Goal: Communication & Community: Answer question/provide support

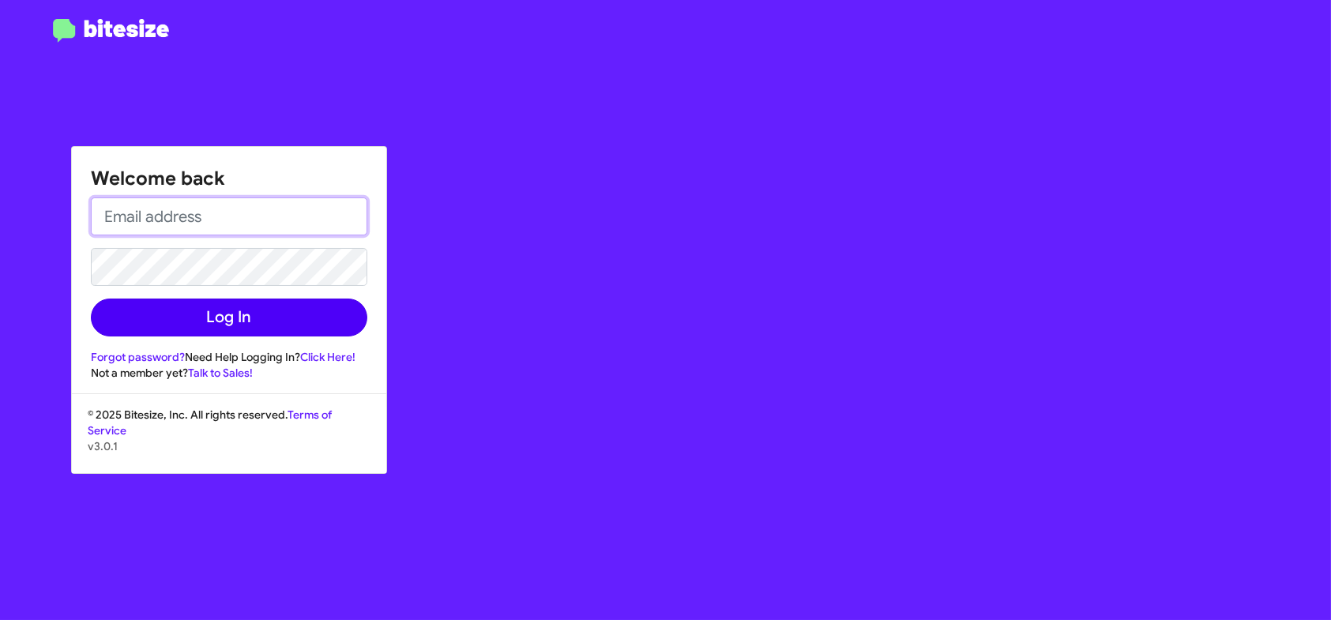
type input "[EMAIL_ADDRESS][DOMAIN_NAME]"
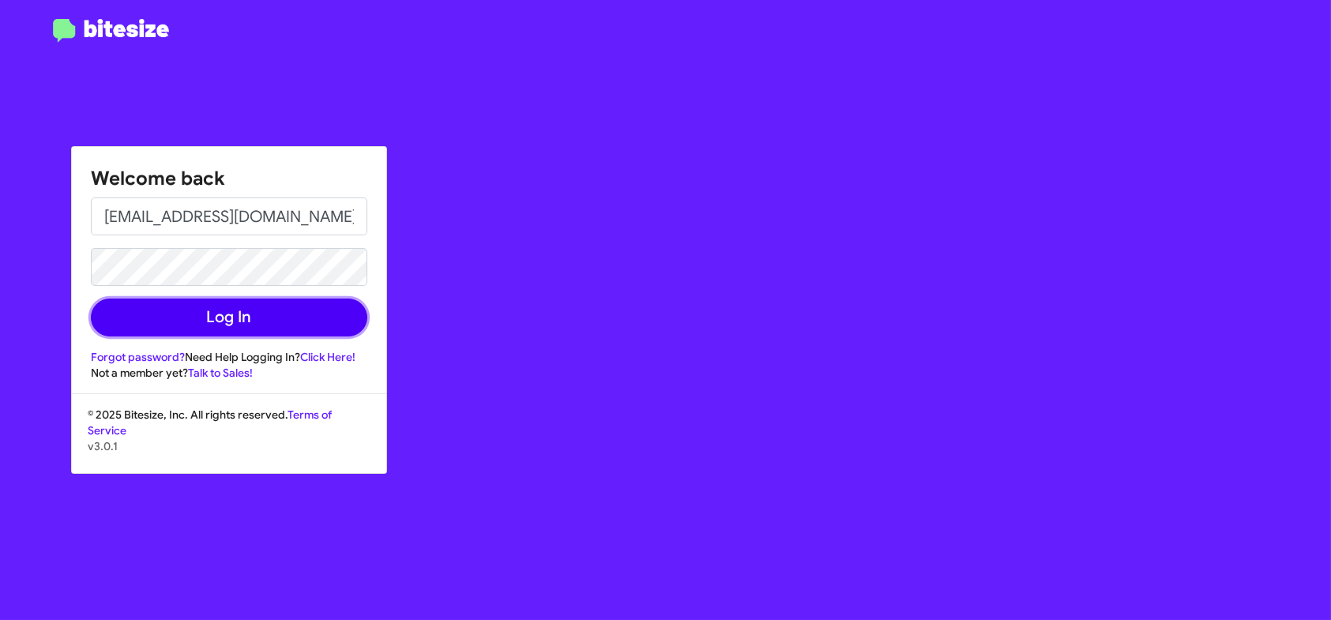
click at [282, 306] on button "Log In" at bounding box center [229, 318] width 276 height 38
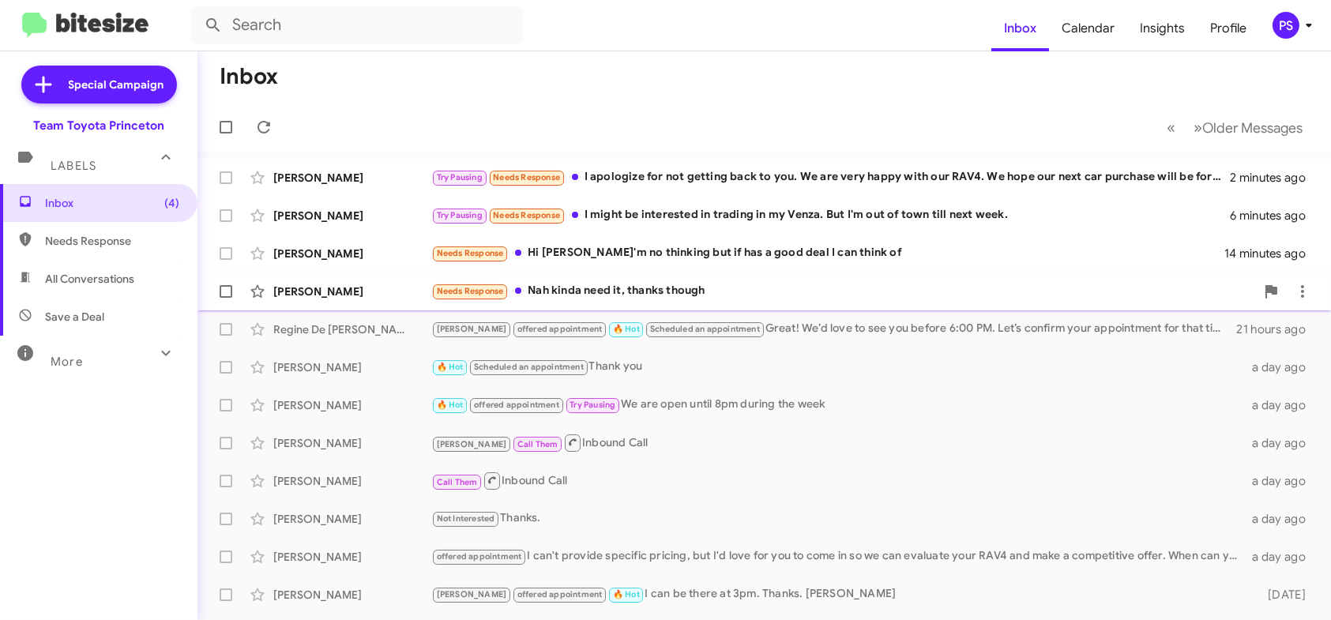
click at [715, 304] on div "[PERSON_NAME] Needs Response Nah kinda need it, thanks though 15 minutes ago" at bounding box center [764, 292] width 1108 height 32
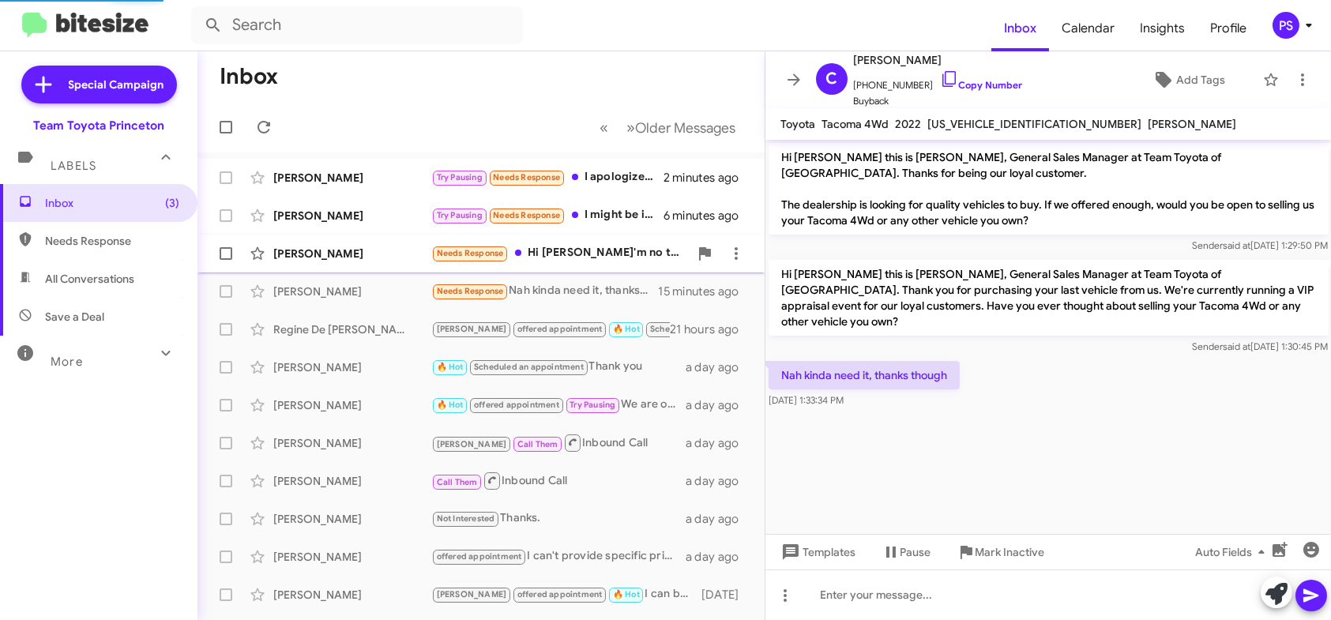
click at [620, 261] on div "Needs Response Hi [PERSON_NAME] I'm no thinking but if has a good deal I can th…" at bounding box center [559, 253] width 257 height 18
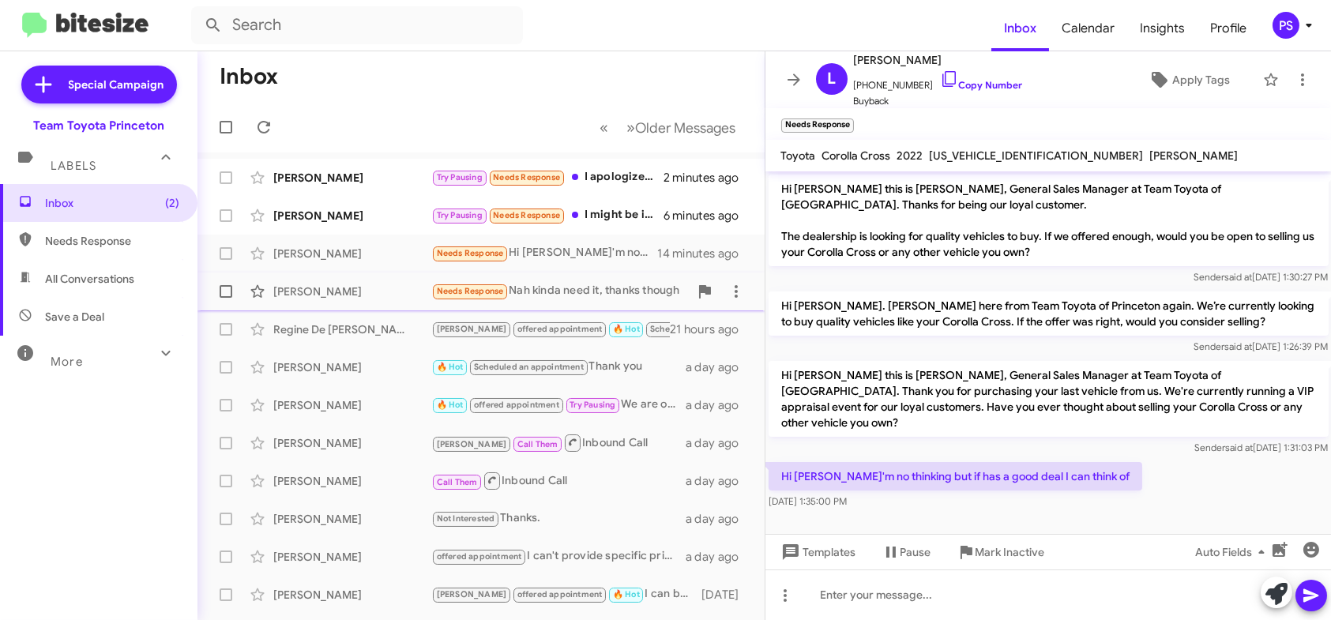
click at [605, 299] on div "Needs Response Nah kinda need it, thanks though" at bounding box center [559, 291] width 257 height 18
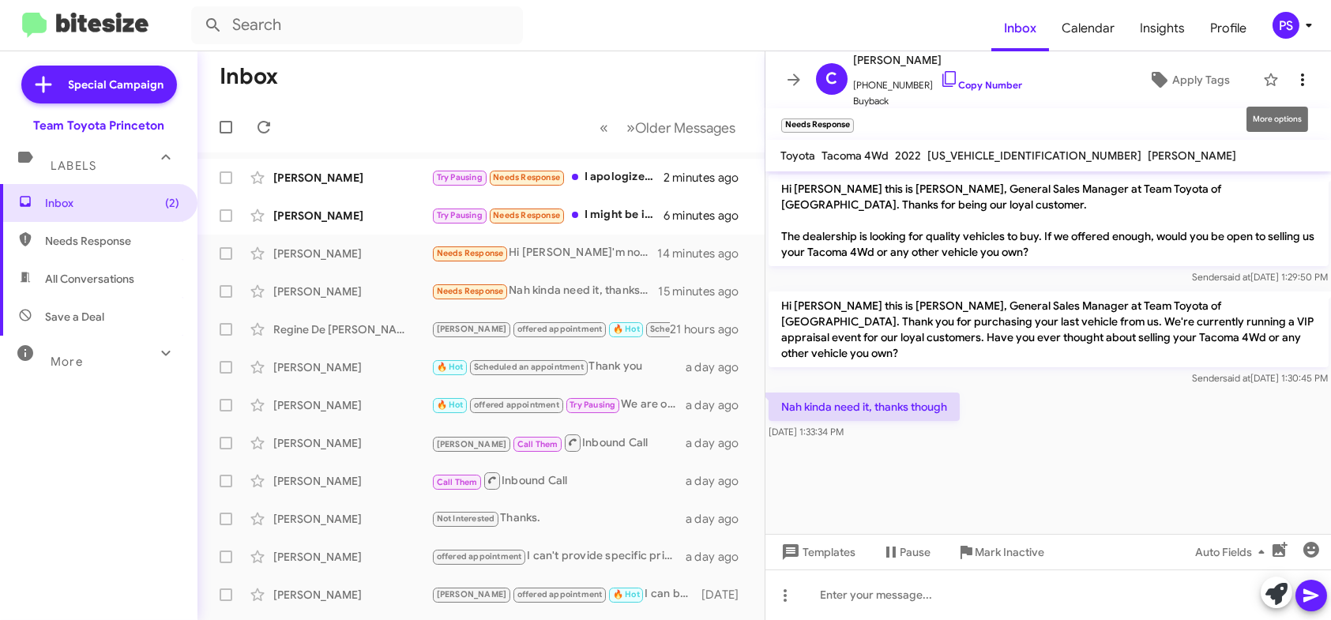
click at [1293, 81] on icon at bounding box center [1302, 79] width 19 height 19
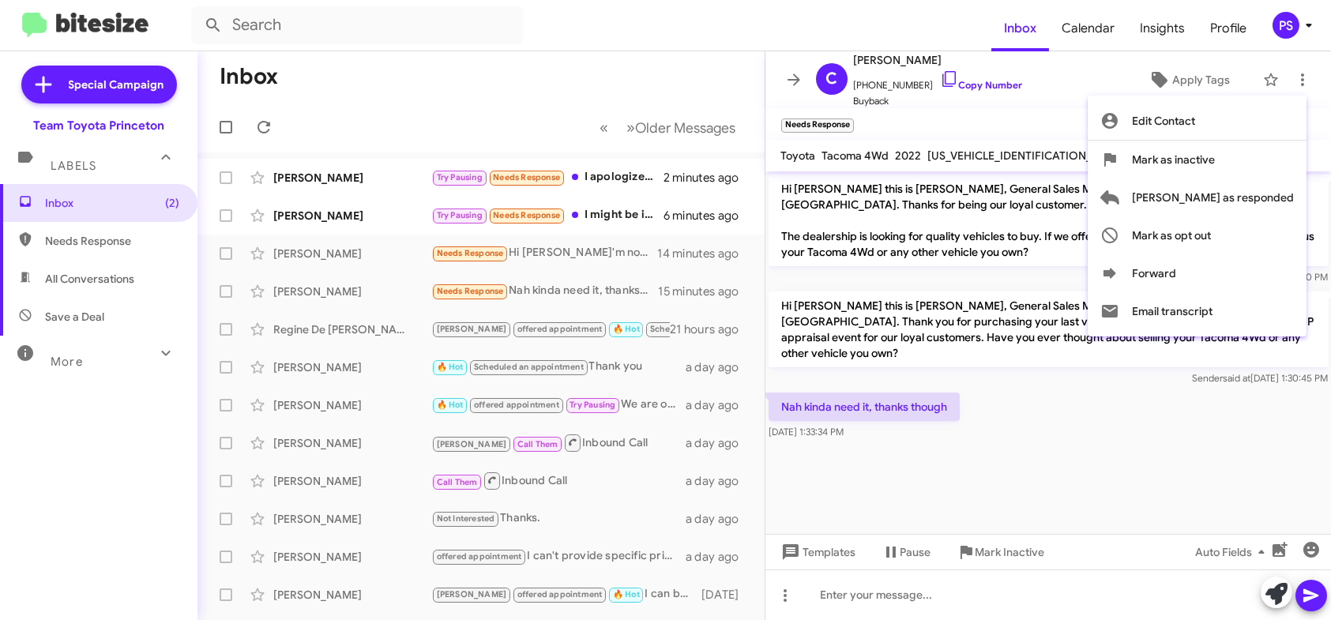
click at [1088, 97] on div at bounding box center [665, 310] width 1331 height 620
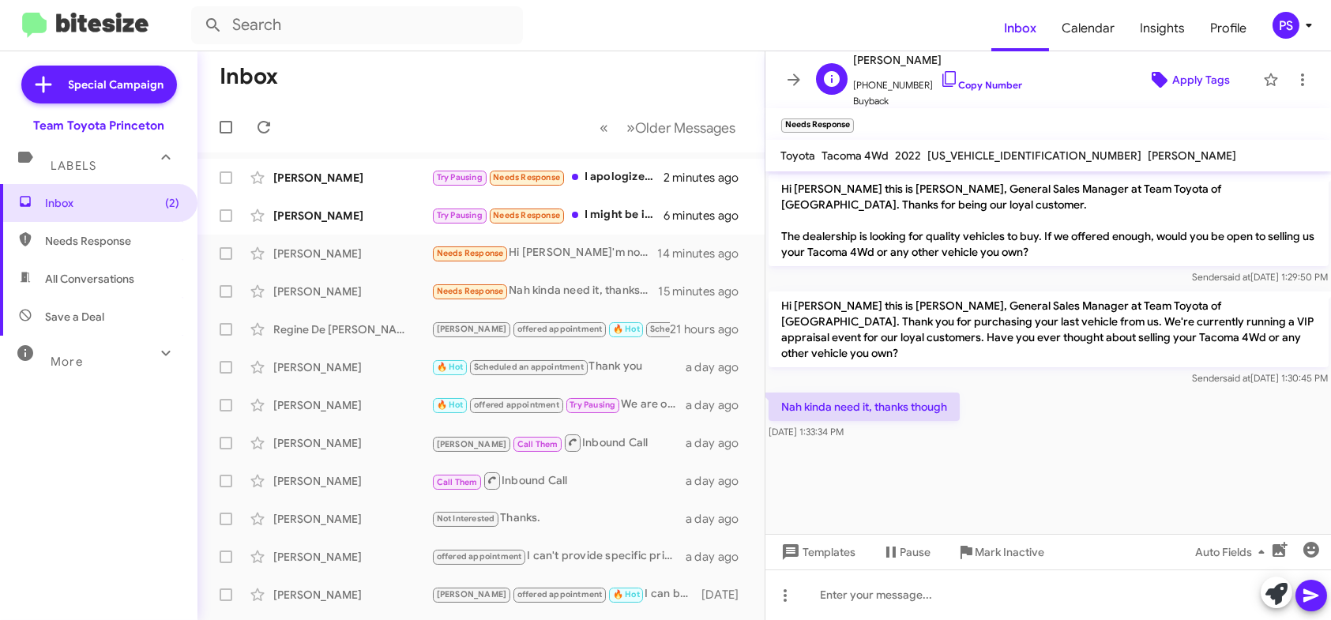
click at [1151, 80] on icon at bounding box center [1159, 80] width 16 height 16
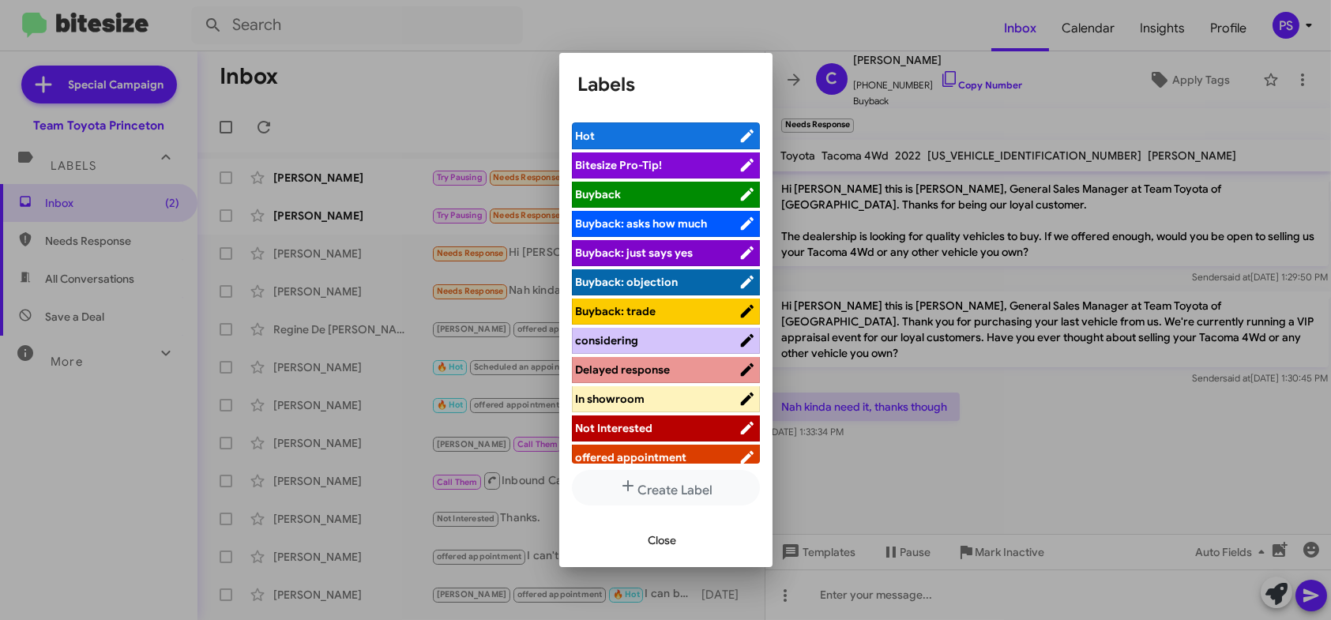
click at [621, 436] on li "Not Interested" at bounding box center [666, 428] width 188 height 26
click at [682, 433] on span "Not Interested" at bounding box center [657, 428] width 163 height 16
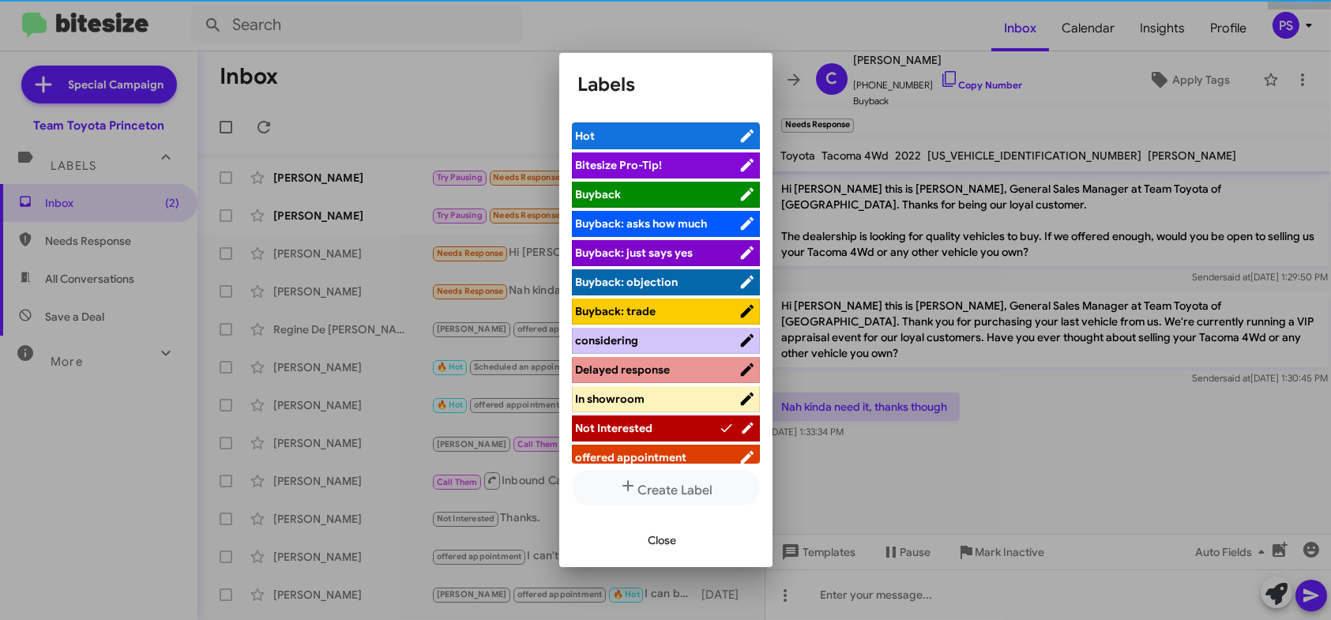
click at [667, 538] on span "Close" at bounding box center [662, 540] width 28 height 28
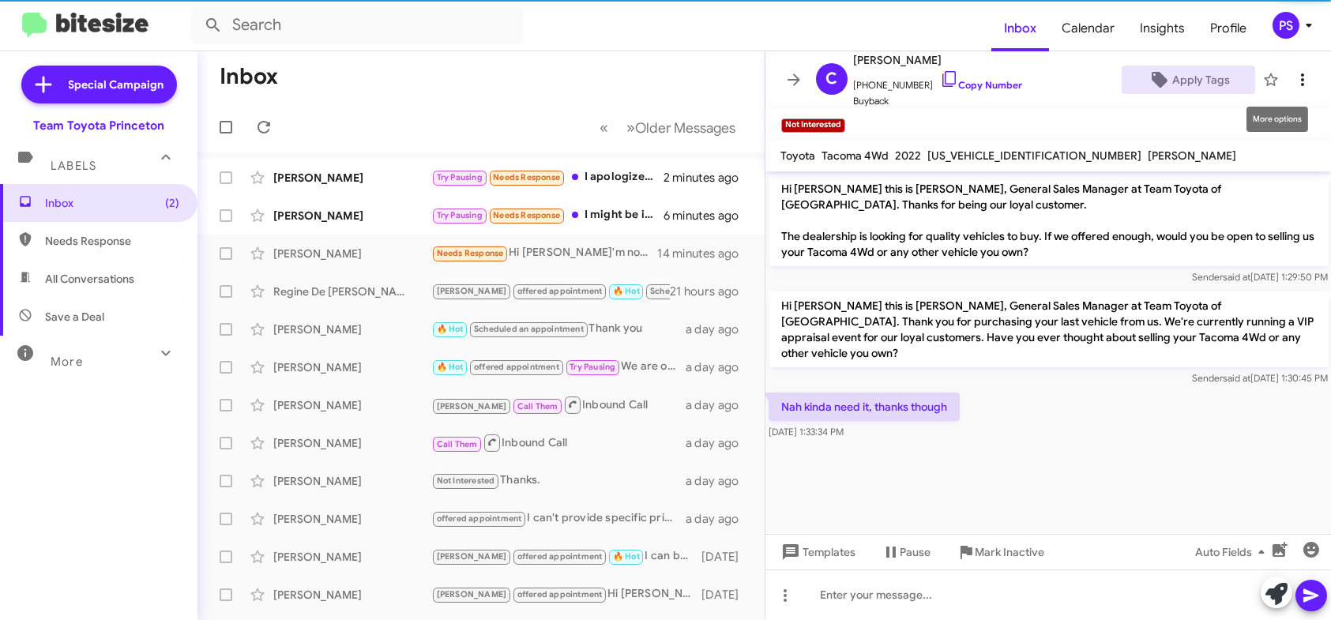
click at [1297, 77] on icon at bounding box center [1302, 79] width 19 height 19
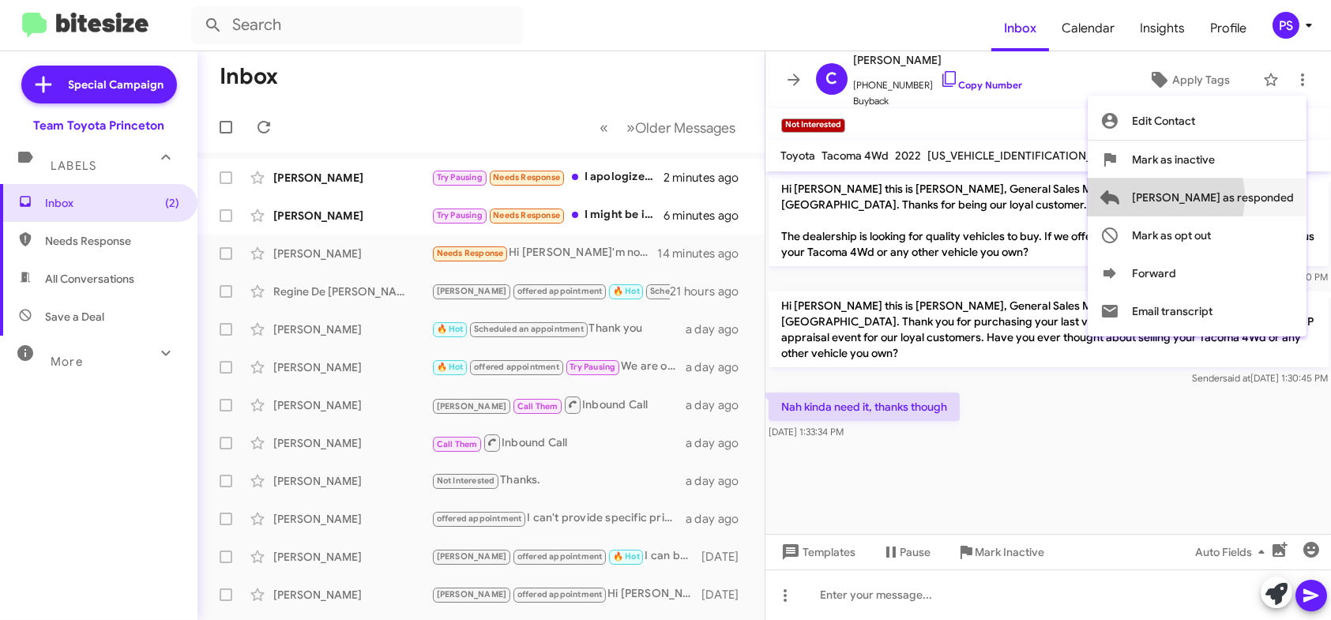
click at [1218, 197] on span "[PERSON_NAME] as responded" at bounding box center [1213, 197] width 162 height 38
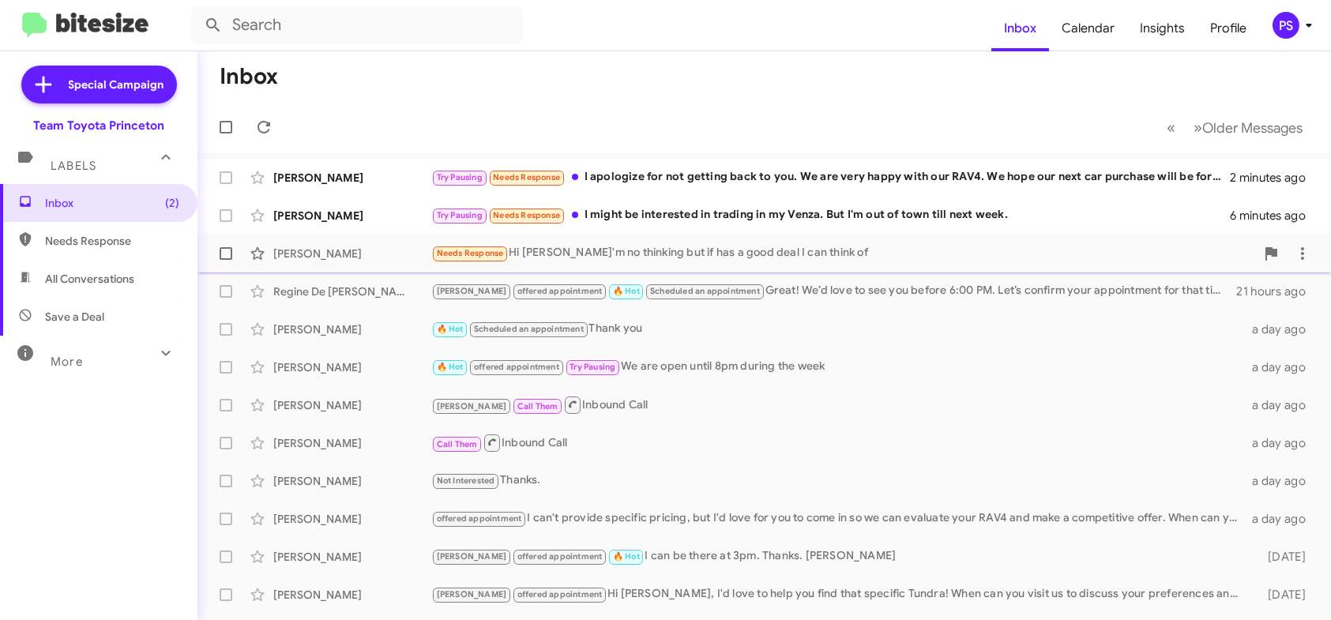
click at [725, 248] on div "Needs Response Hi [PERSON_NAME] I'm no thinking but if has a good deal I can th…" at bounding box center [843, 253] width 824 height 18
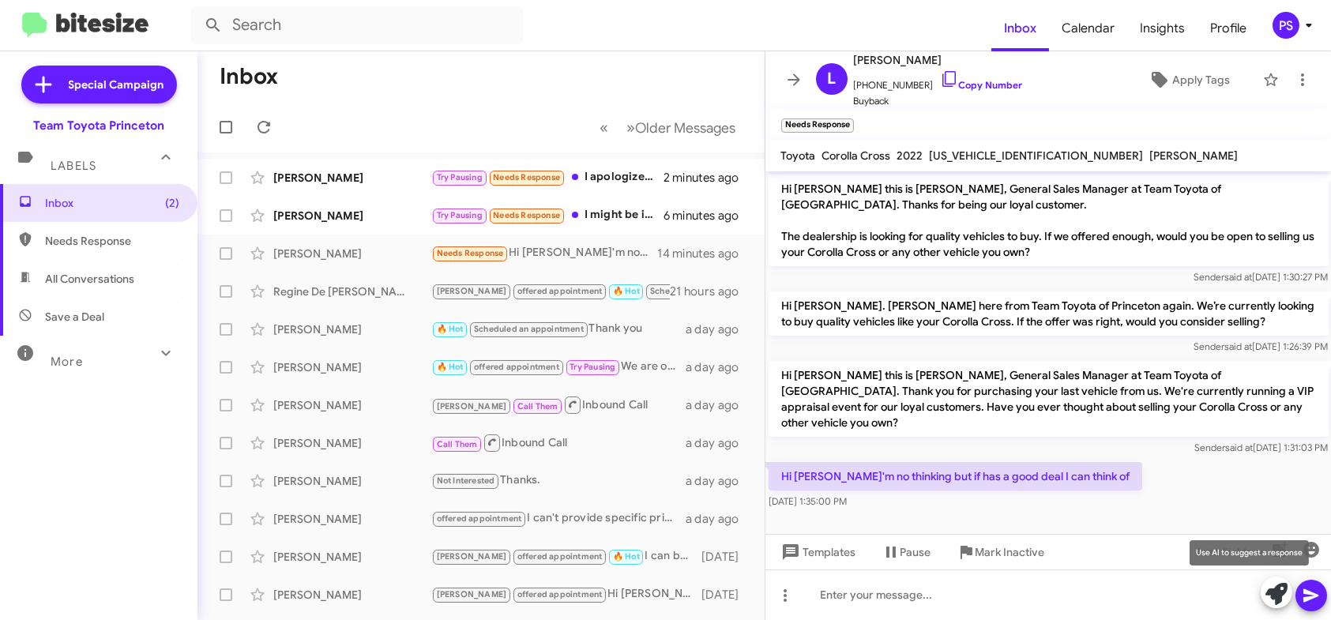
click at [1269, 592] on icon at bounding box center [1276, 594] width 22 height 22
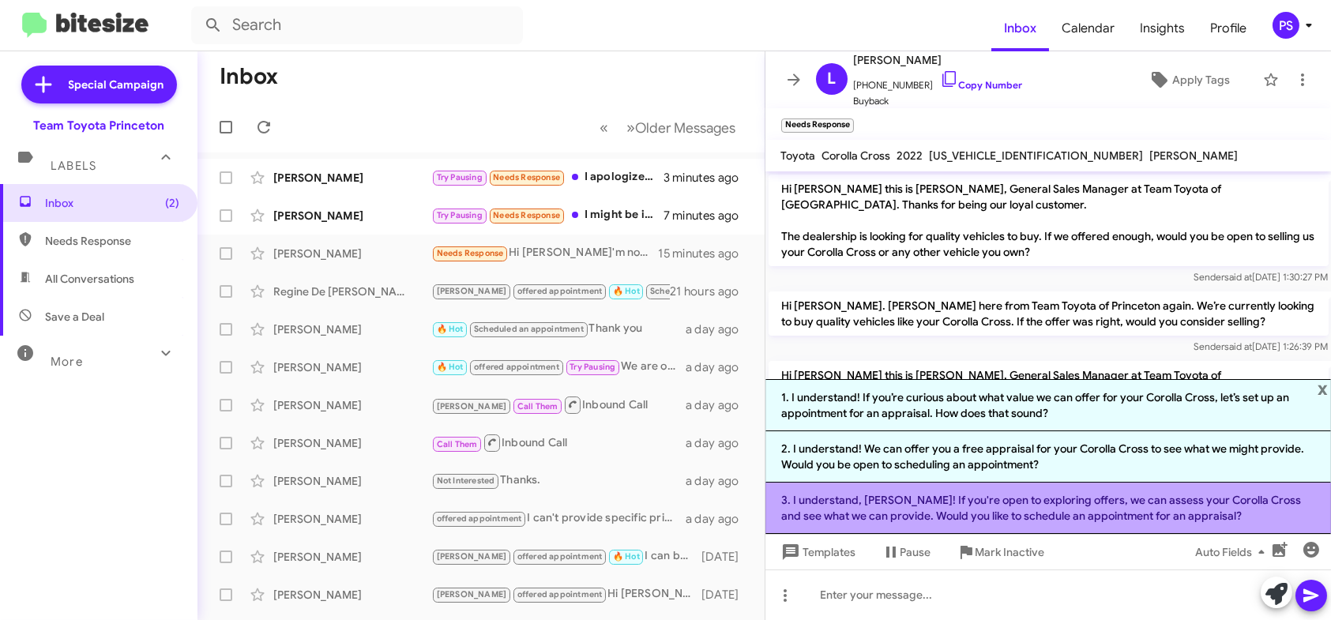
click at [1057, 507] on li "3. I understand, [PERSON_NAME]! If you're open to exploring offers, we can asse…" at bounding box center [1048, 508] width 566 height 51
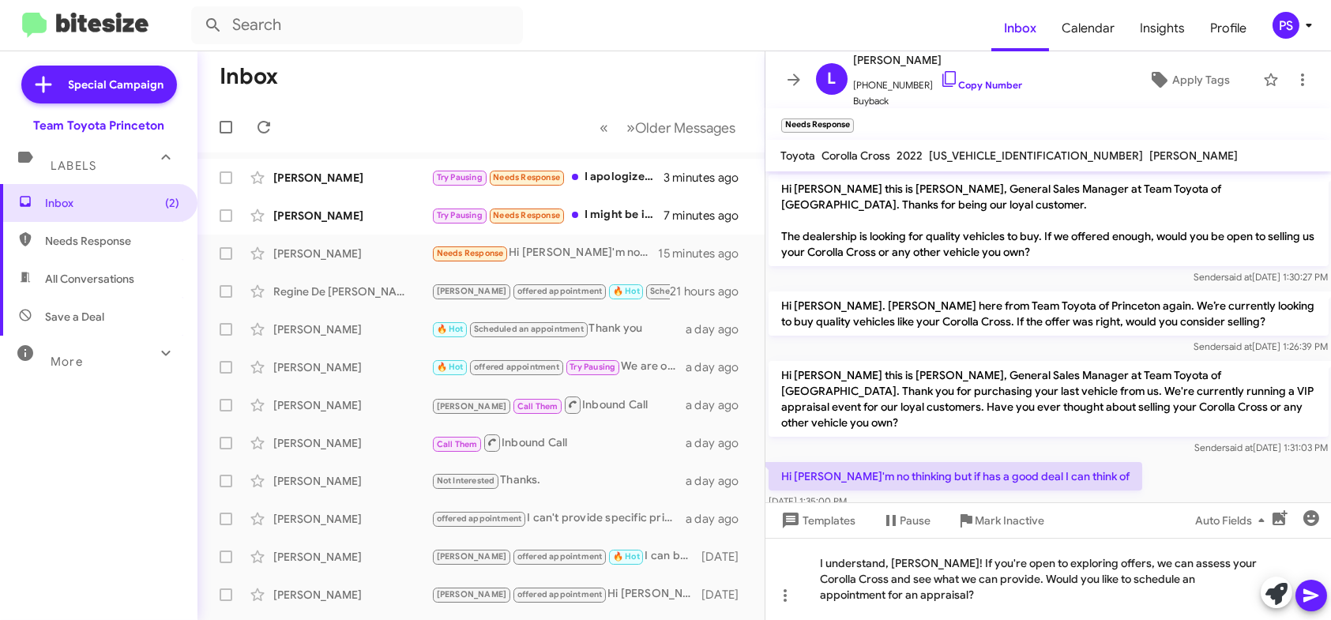
click at [1316, 603] on icon at bounding box center [1310, 595] width 19 height 19
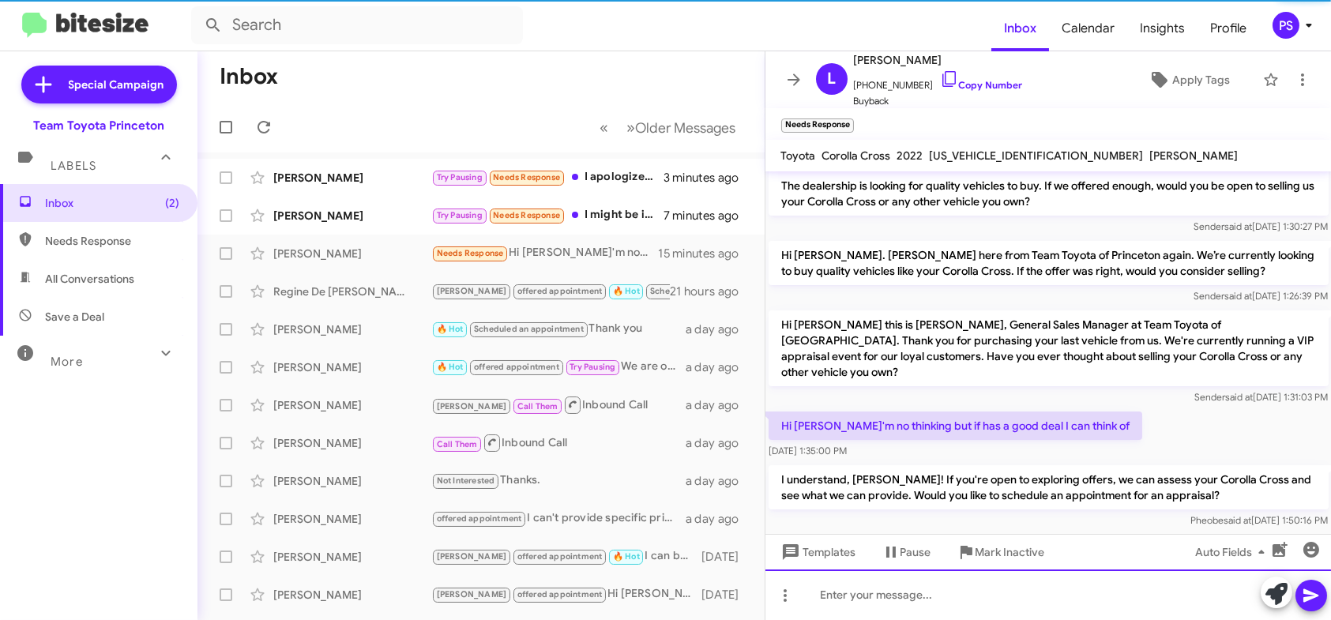
scroll to position [51, 0]
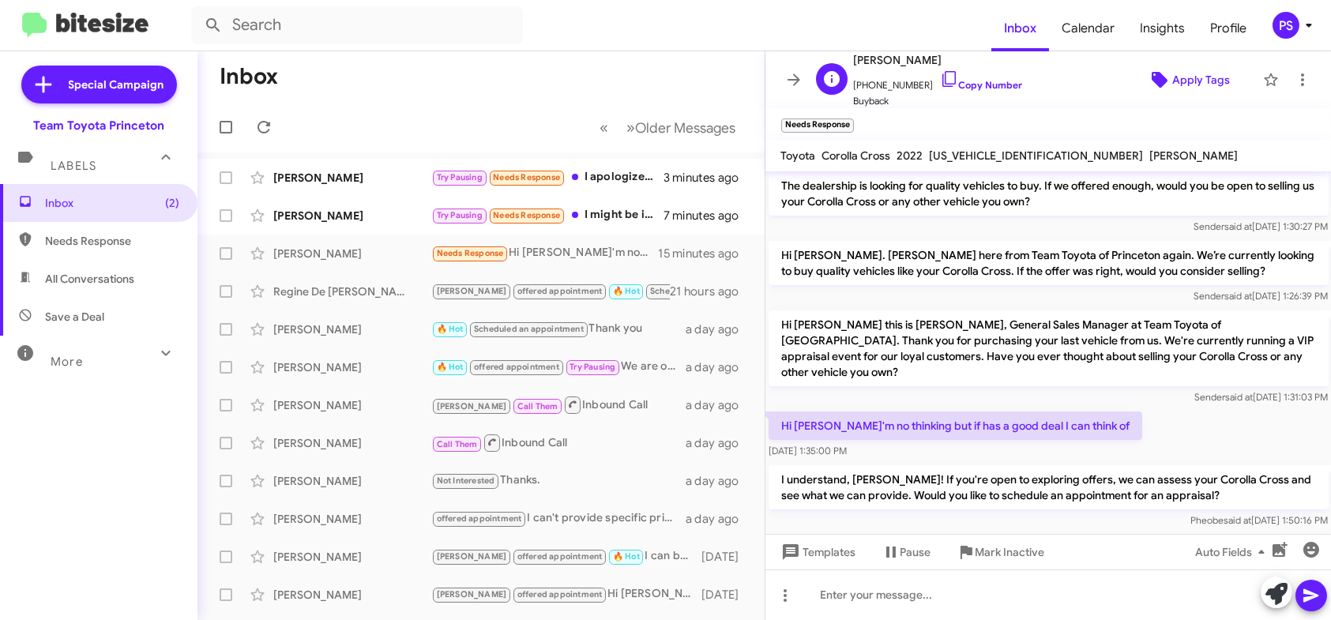
click at [1190, 79] on span "Apply Tags" at bounding box center [1201, 80] width 58 height 28
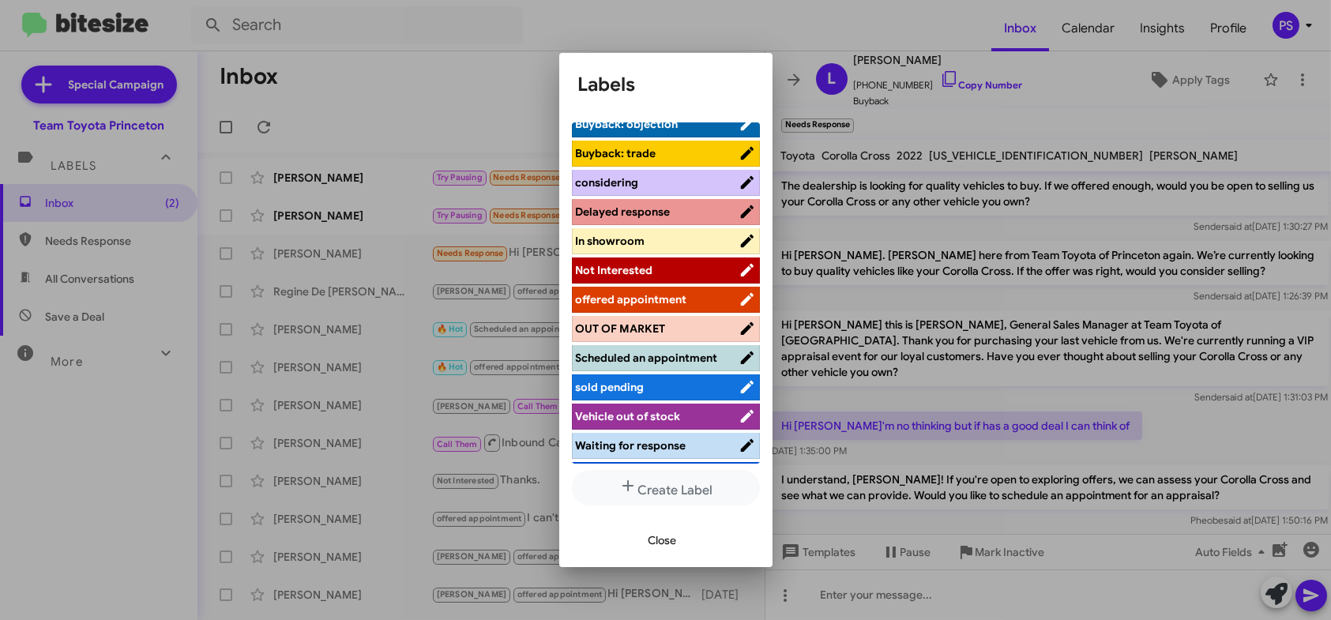
click at [669, 301] on span "offered appointment" at bounding box center [631, 299] width 111 height 14
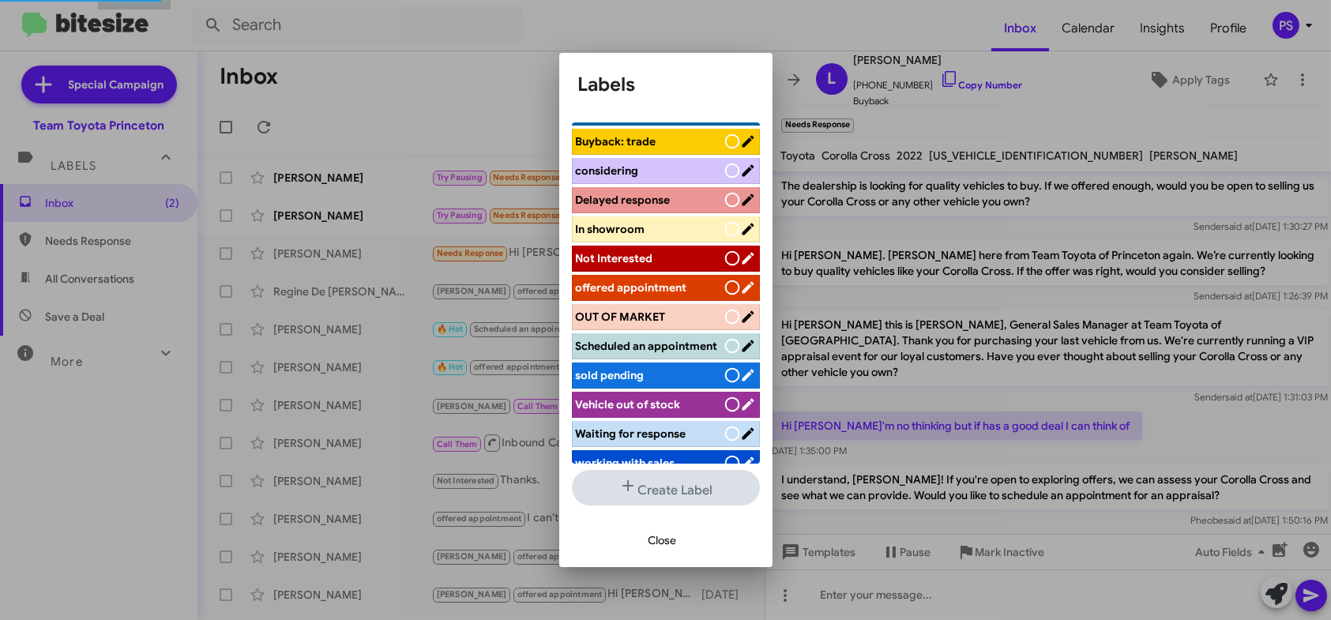
scroll to position [158, 0]
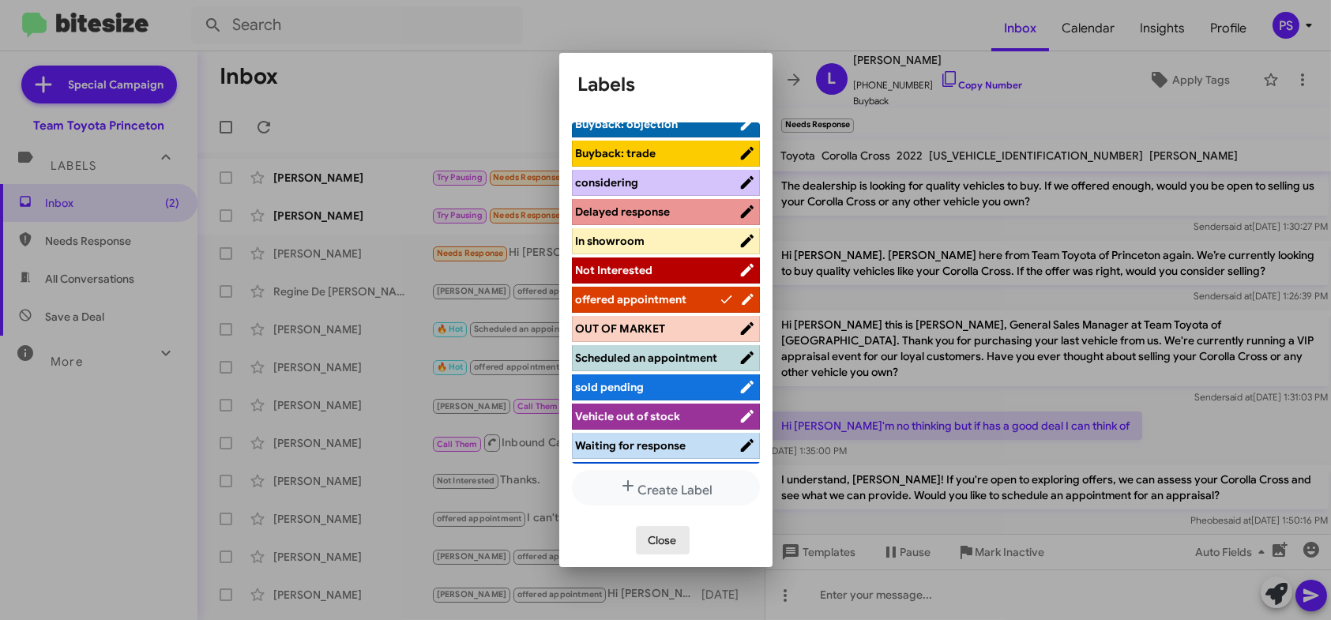
click at [651, 547] on span "Close" at bounding box center [662, 540] width 28 height 28
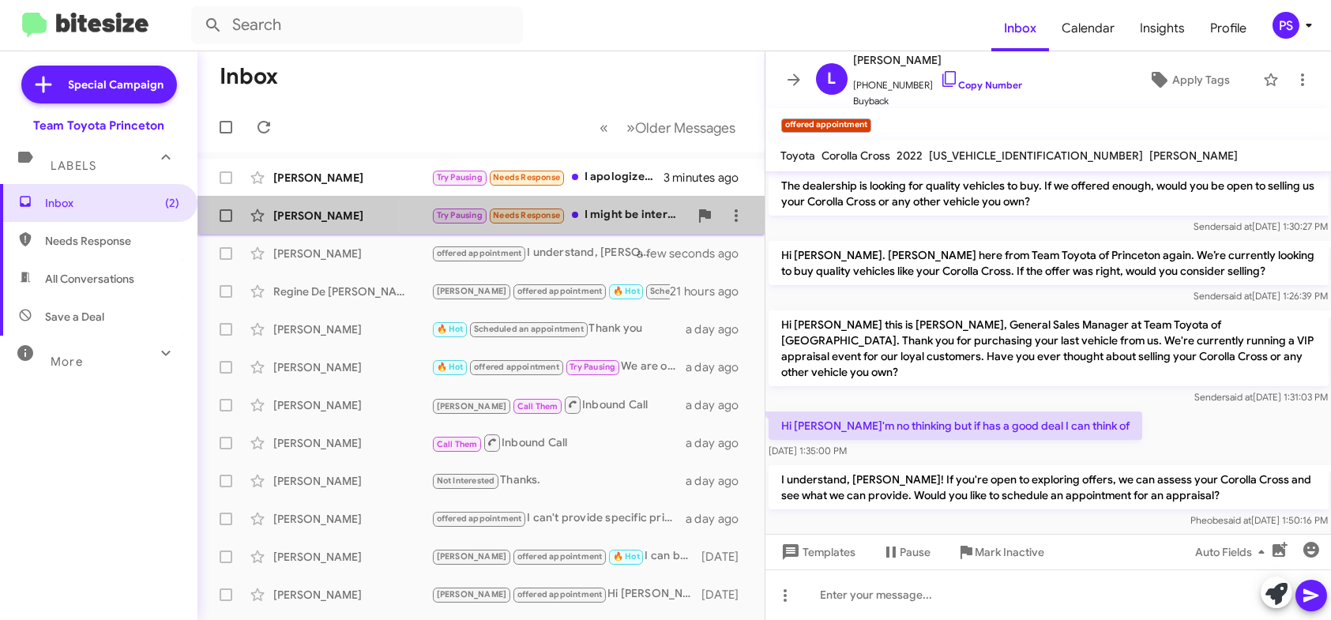
click at [637, 212] on div "Try Pausing Needs Response I might be interested in trading in my Venza. But I'…" at bounding box center [559, 215] width 257 height 18
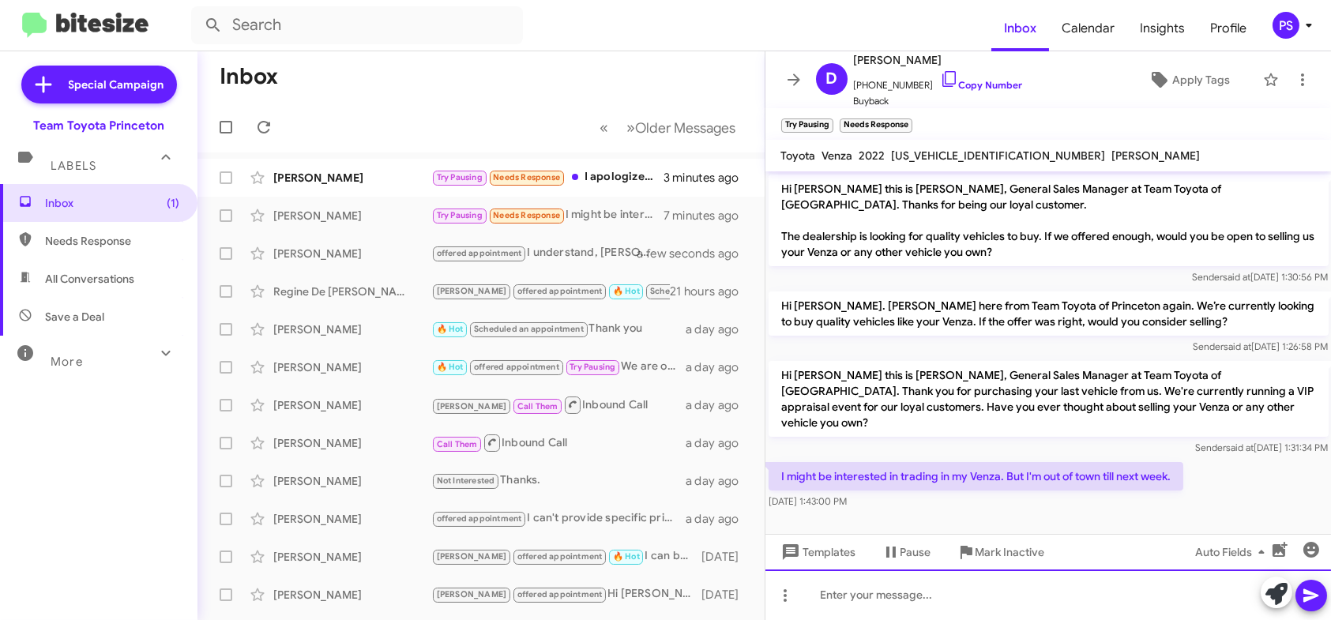
click at [1134, 588] on div at bounding box center [1048, 594] width 566 height 51
click at [835, 601] on div "LEt us know when you come back and we" at bounding box center [1048, 594] width 566 height 51
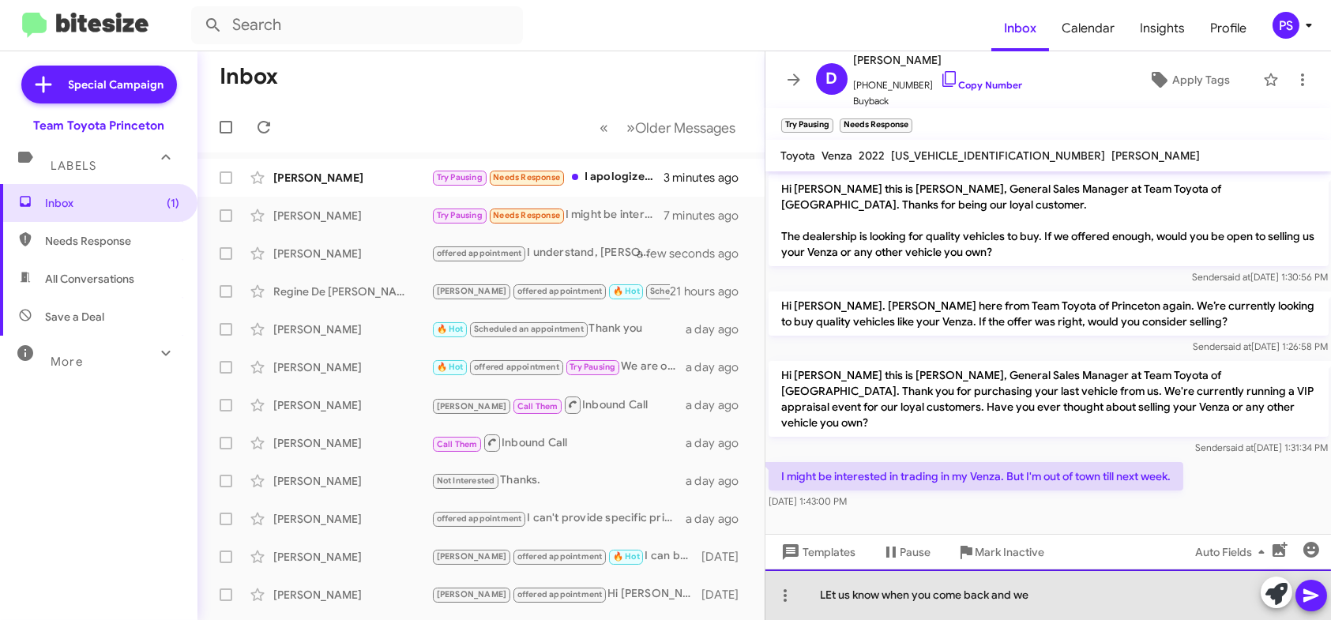
click at [832, 599] on div "LEt us know when you come back and we" at bounding box center [1048, 594] width 566 height 51
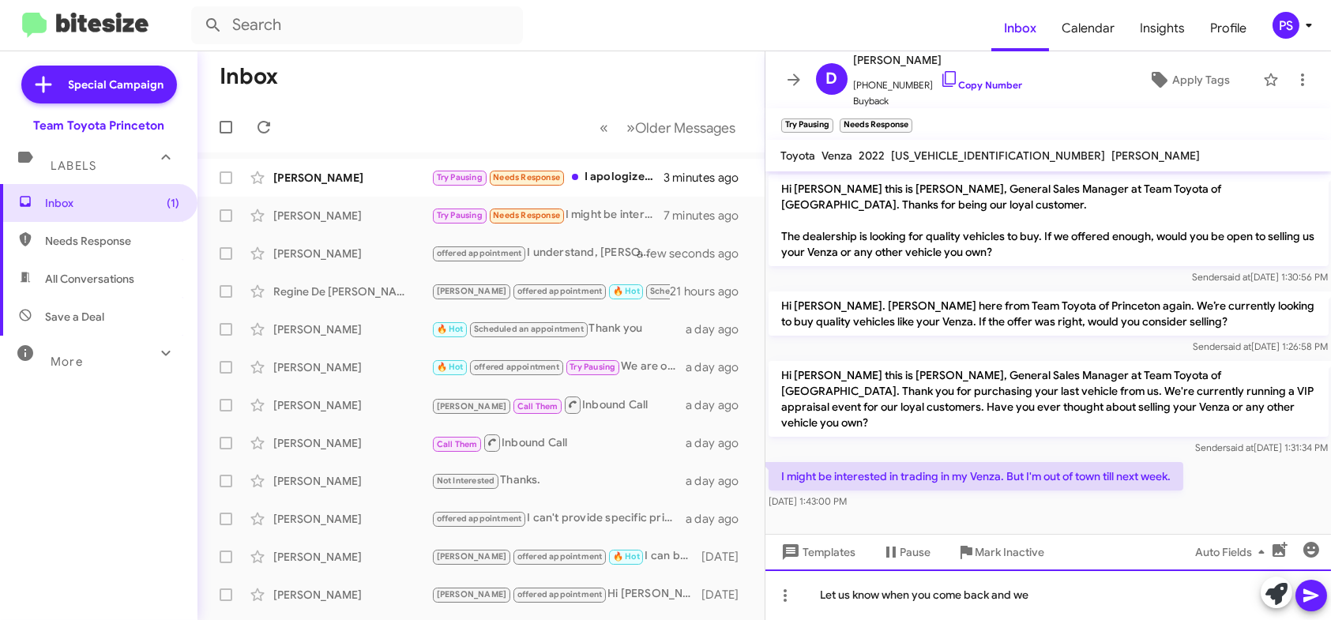
click at [1042, 595] on div "Let us know when you come back and we" at bounding box center [1048, 594] width 566 height 51
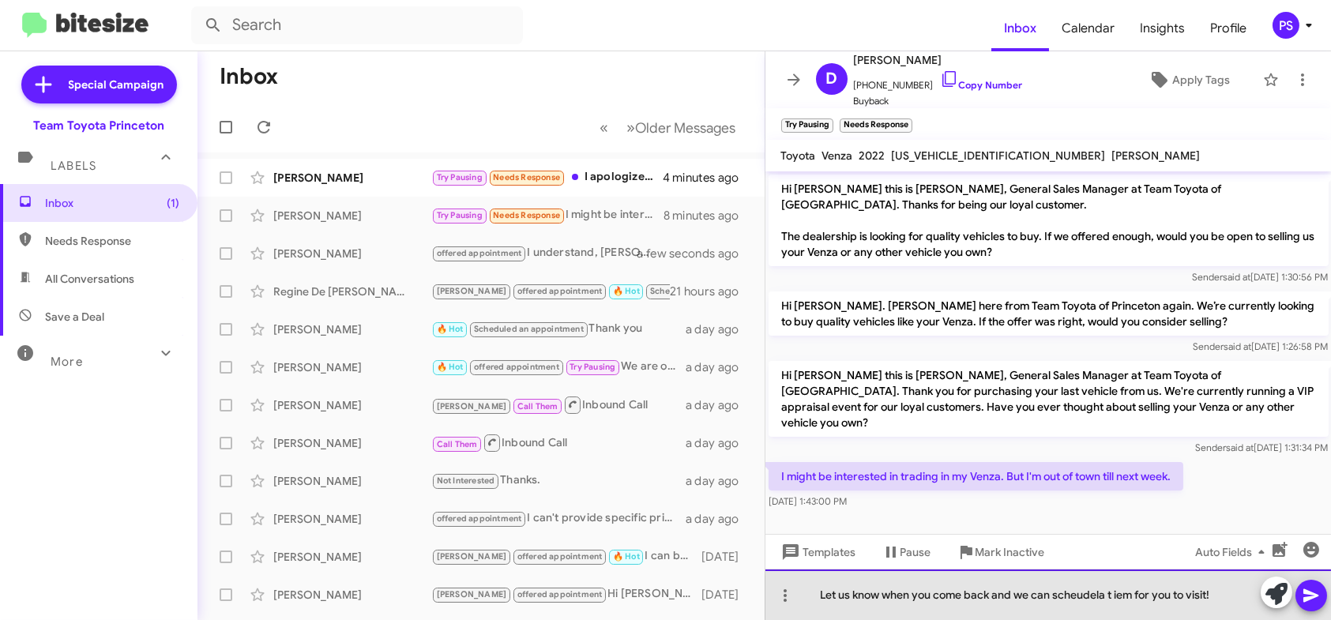
click at [1101, 598] on div "Let us know when you come back and we can scheudela t iem for you to visit!" at bounding box center [1048, 594] width 566 height 51
drag, startPoint x: 1136, startPoint y: 598, endPoint x: 1115, endPoint y: 601, distance: 20.8
click at [1115, 601] on div "Let us know when you come back and we can schedule a t iem for you to visit!" at bounding box center [1048, 594] width 566 height 51
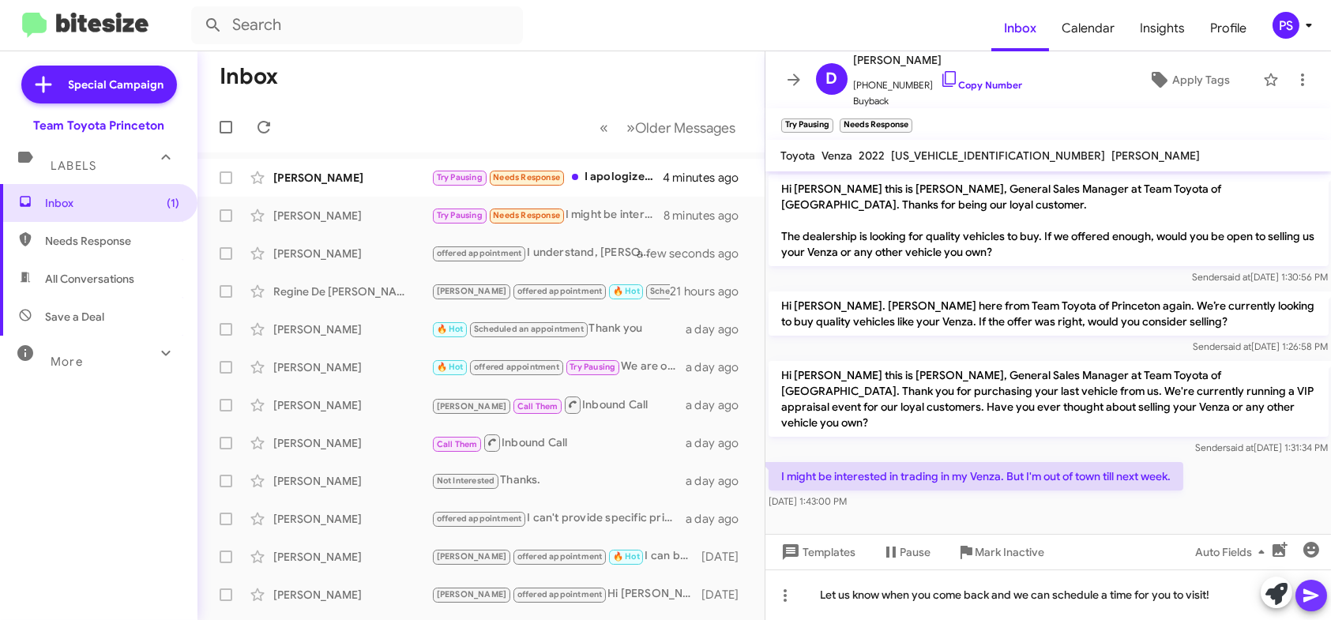
click at [1320, 588] on icon at bounding box center [1310, 595] width 19 height 19
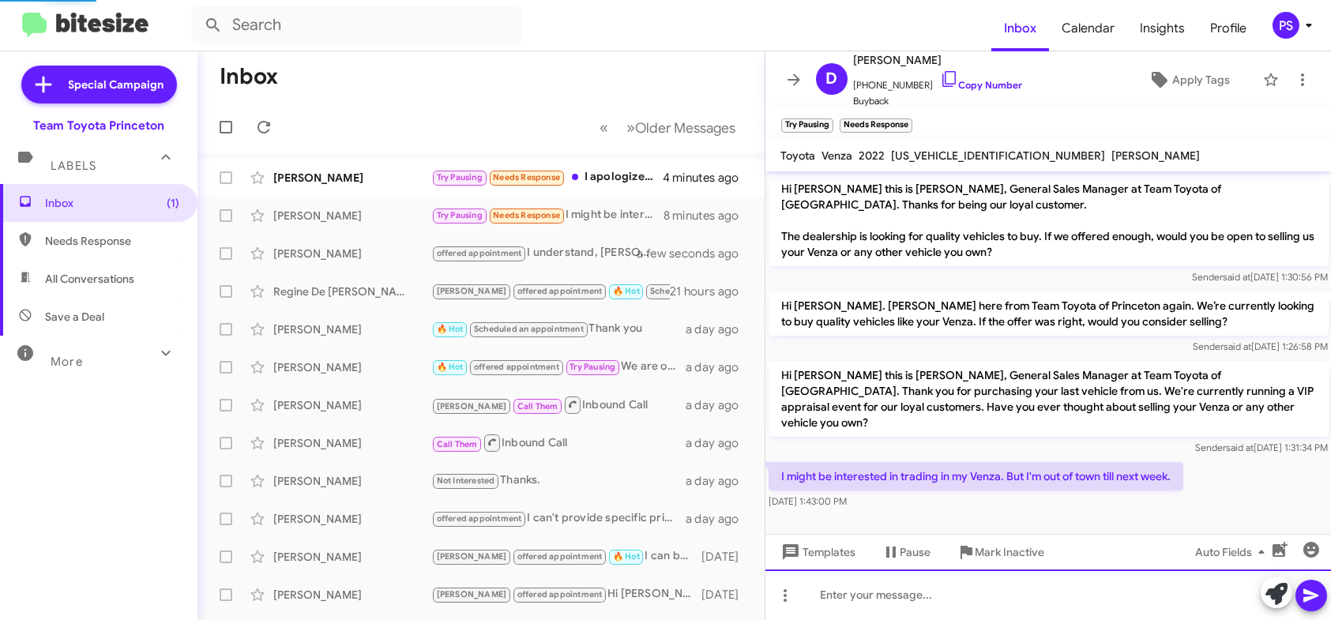
scroll to position [35, 0]
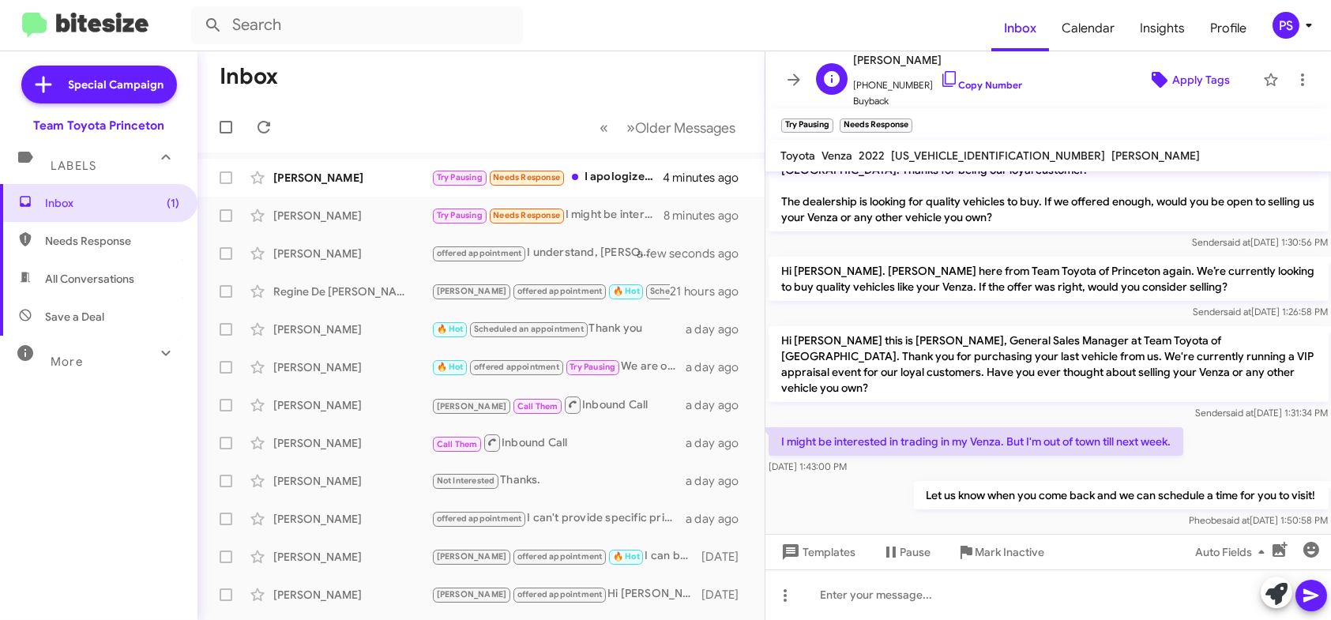
click at [1172, 83] on span "Apply Tags" at bounding box center [1201, 80] width 58 height 28
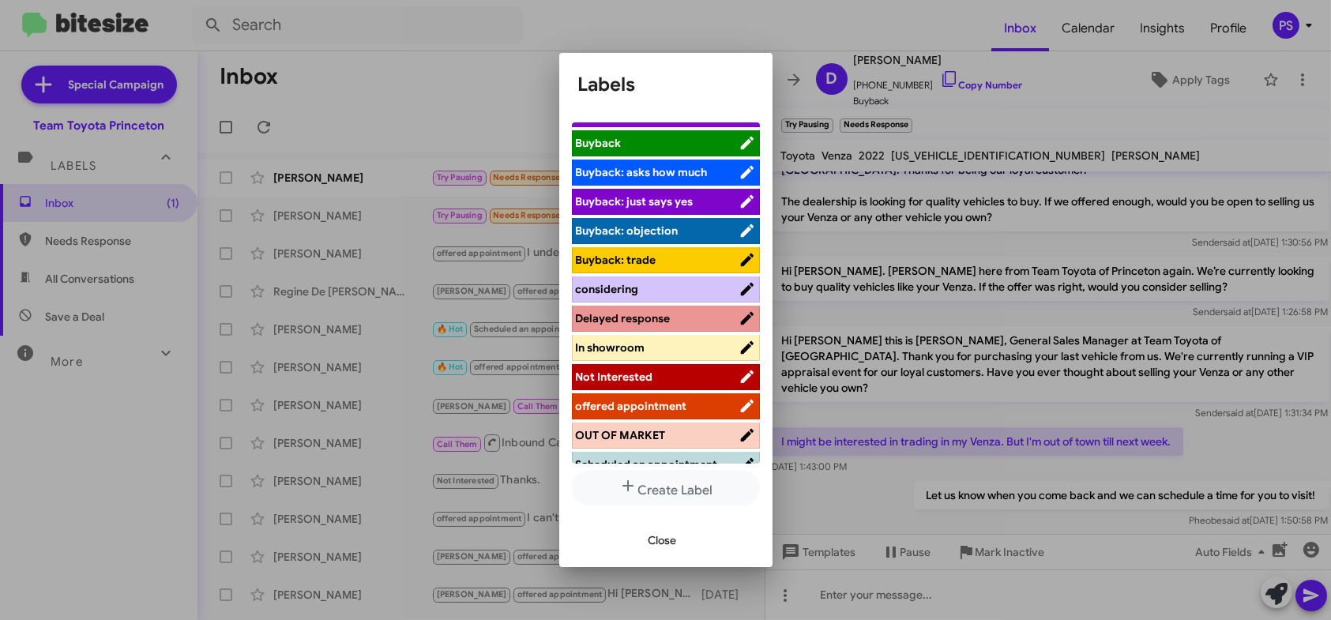
scroll to position [79, 0]
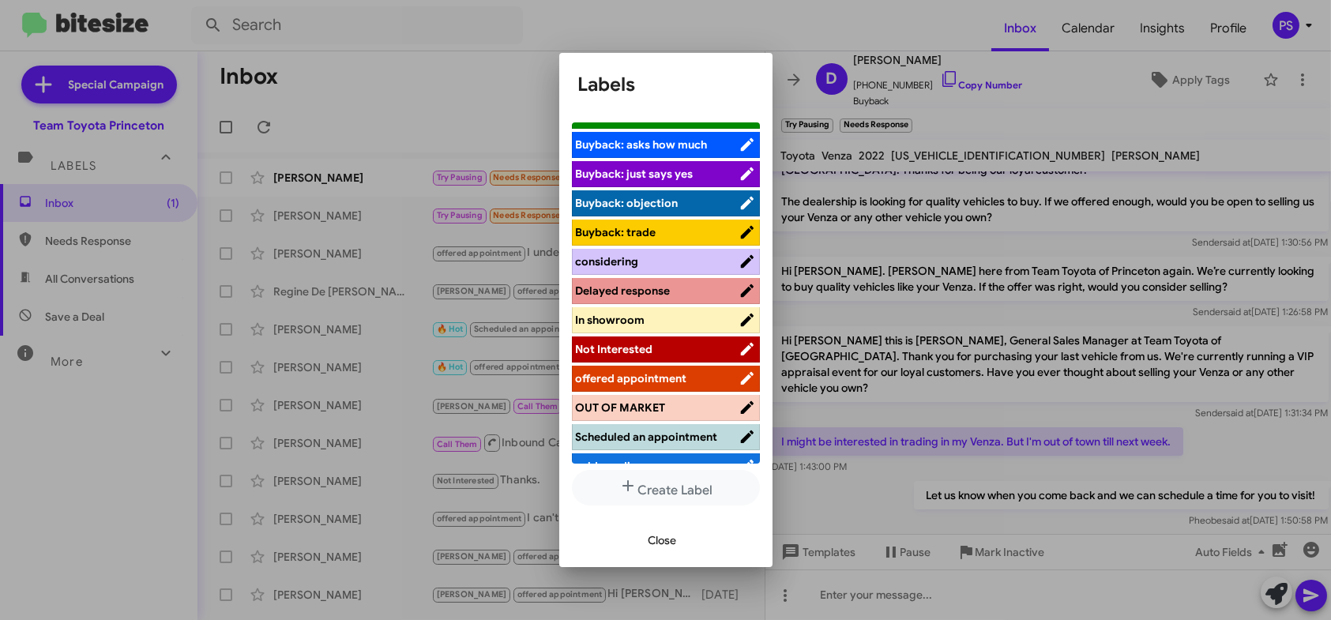
click at [675, 284] on span "Delayed response" at bounding box center [657, 291] width 163 height 16
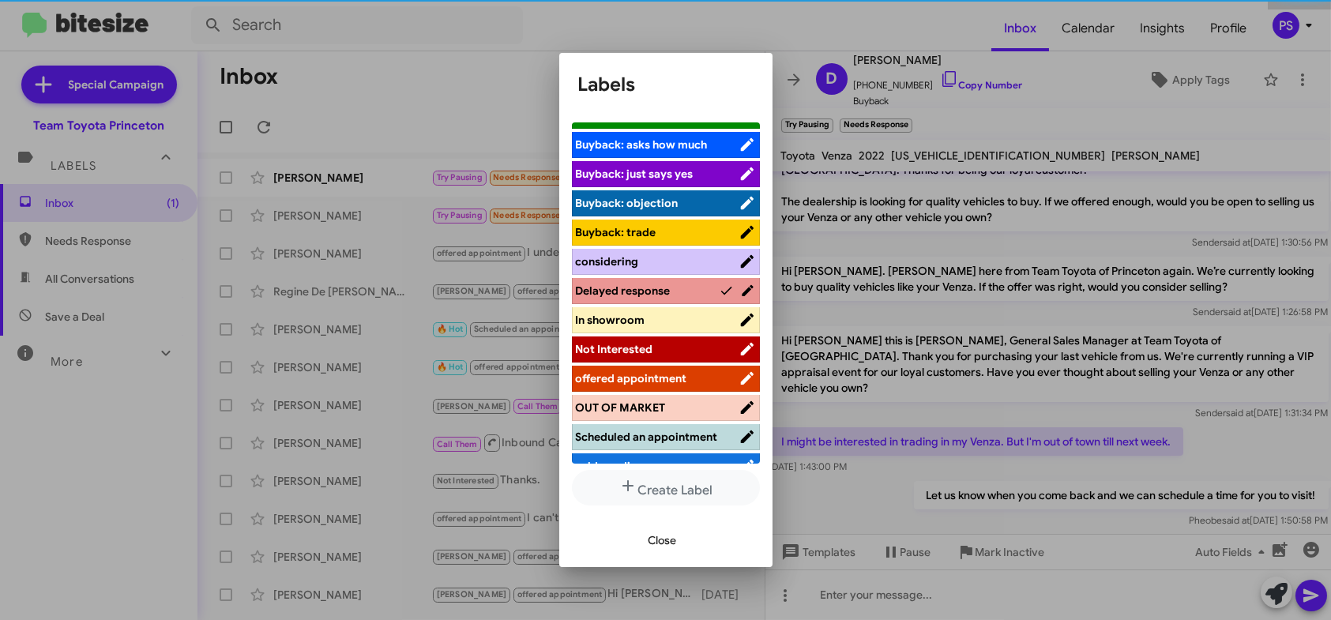
click at [692, 283] on span "Delayed response" at bounding box center [648, 291] width 144 height 16
click at [699, 264] on span "considering" at bounding box center [657, 261] width 163 height 16
click at [660, 533] on span "Close" at bounding box center [662, 540] width 28 height 28
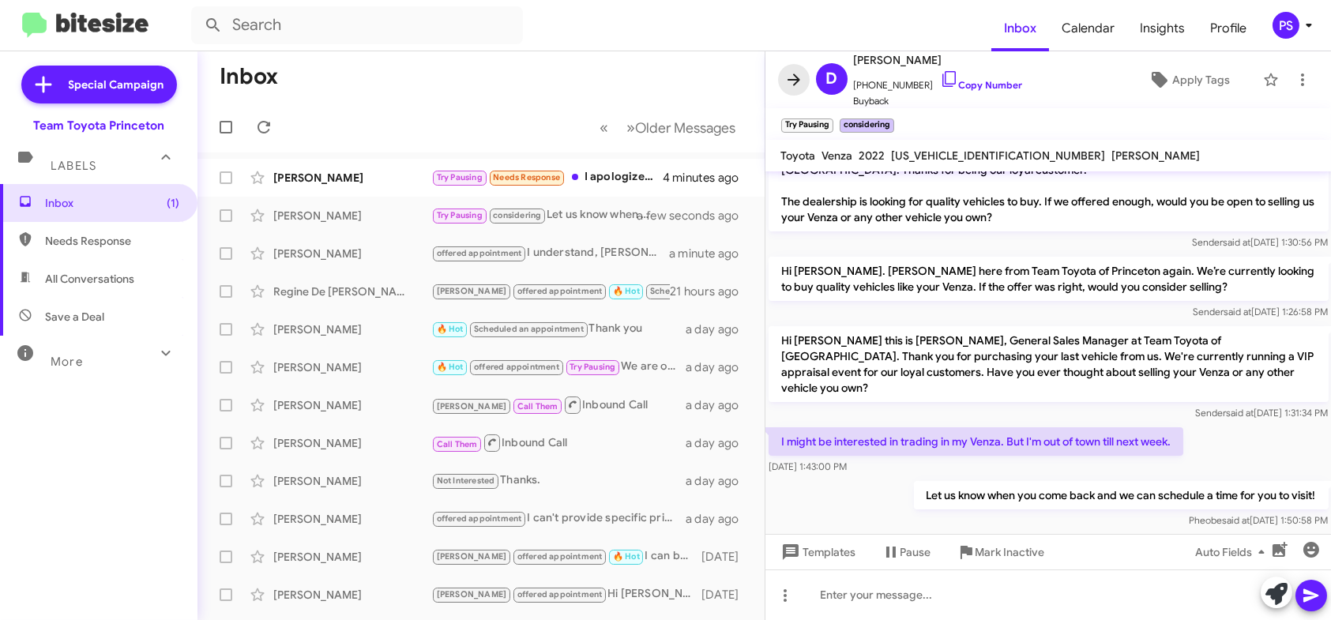
click at [795, 73] on icon at bounding box center [793, 79] width 19 height 19
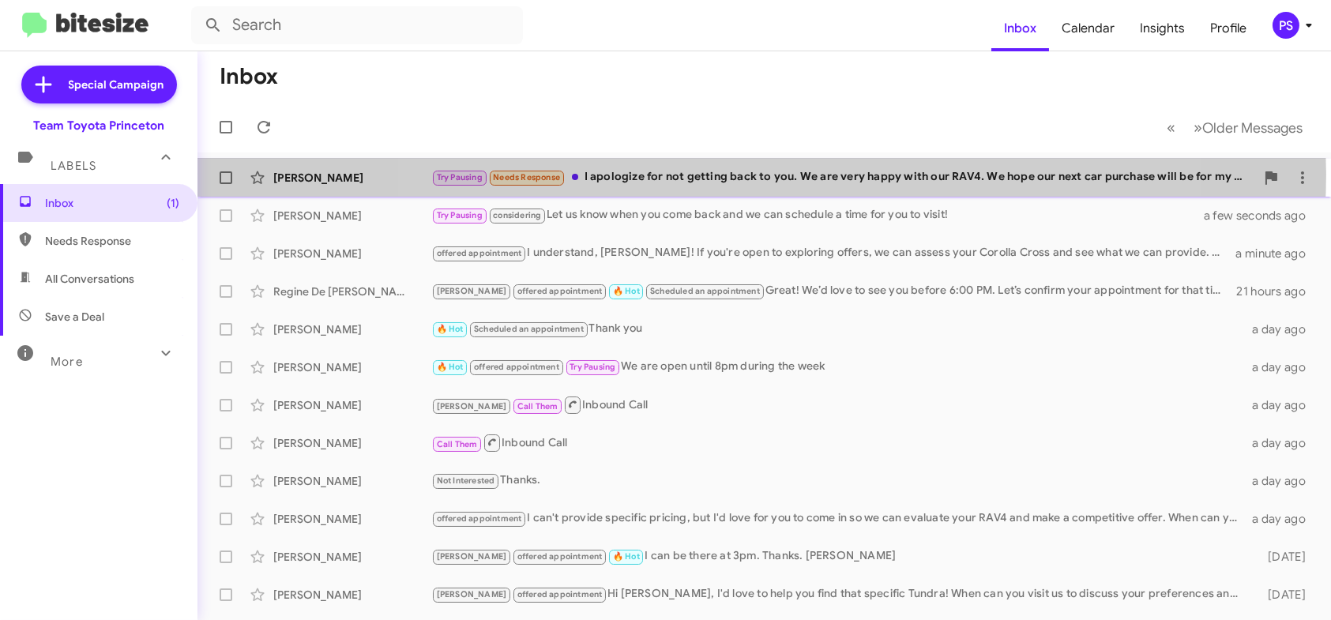
click at [761, 173] on div "Try Pausing Needs Response I apologize for not getting back to you. We are very…" at bounding box center [843, 177] width 824 height 18
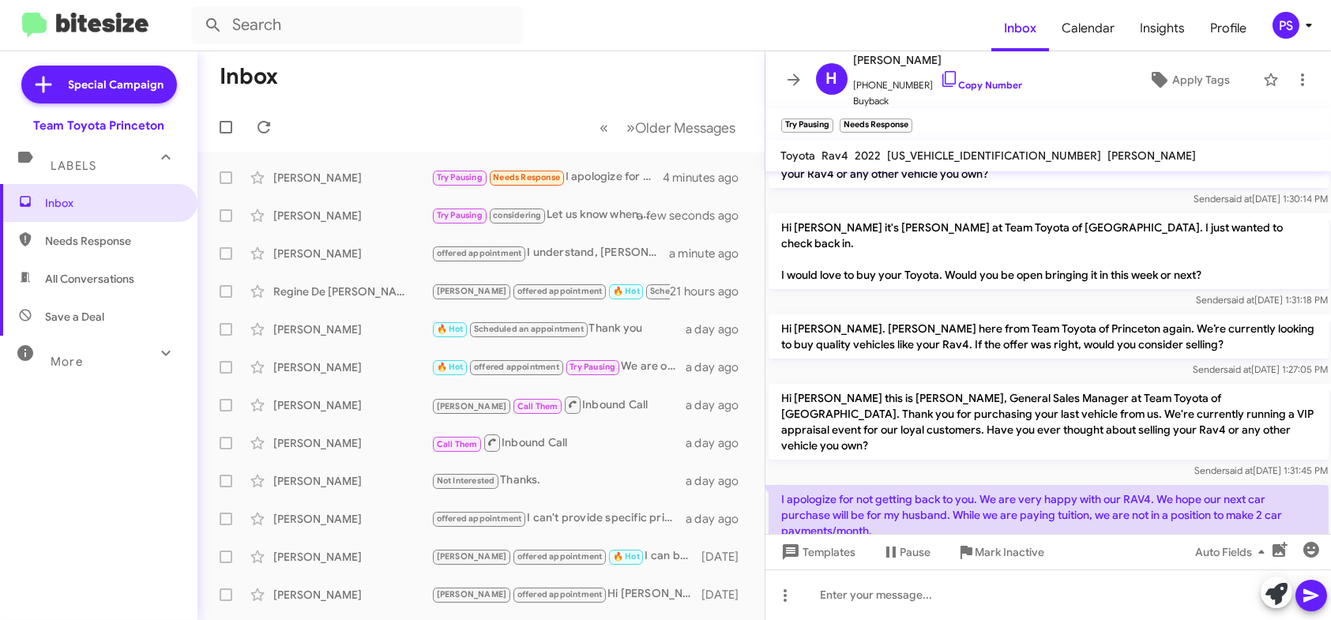
scroll to position [99, 0]
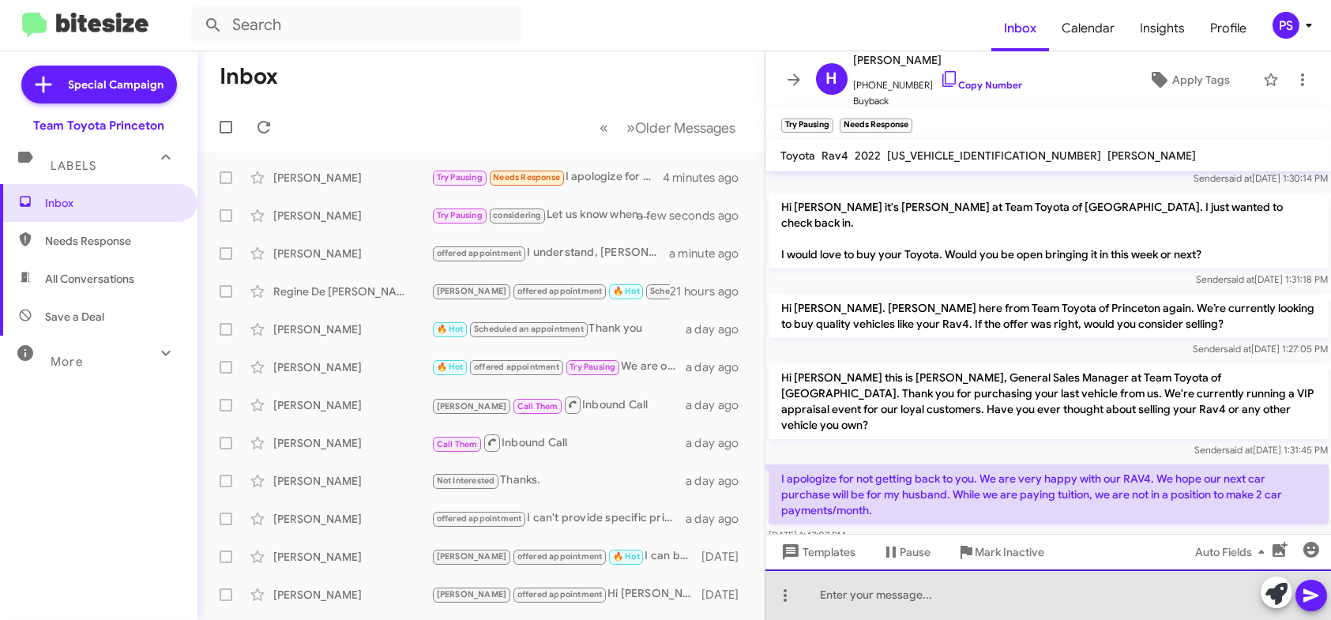
click at [994, 611] on div at bounding box center [1048, 594] width 566 height 51
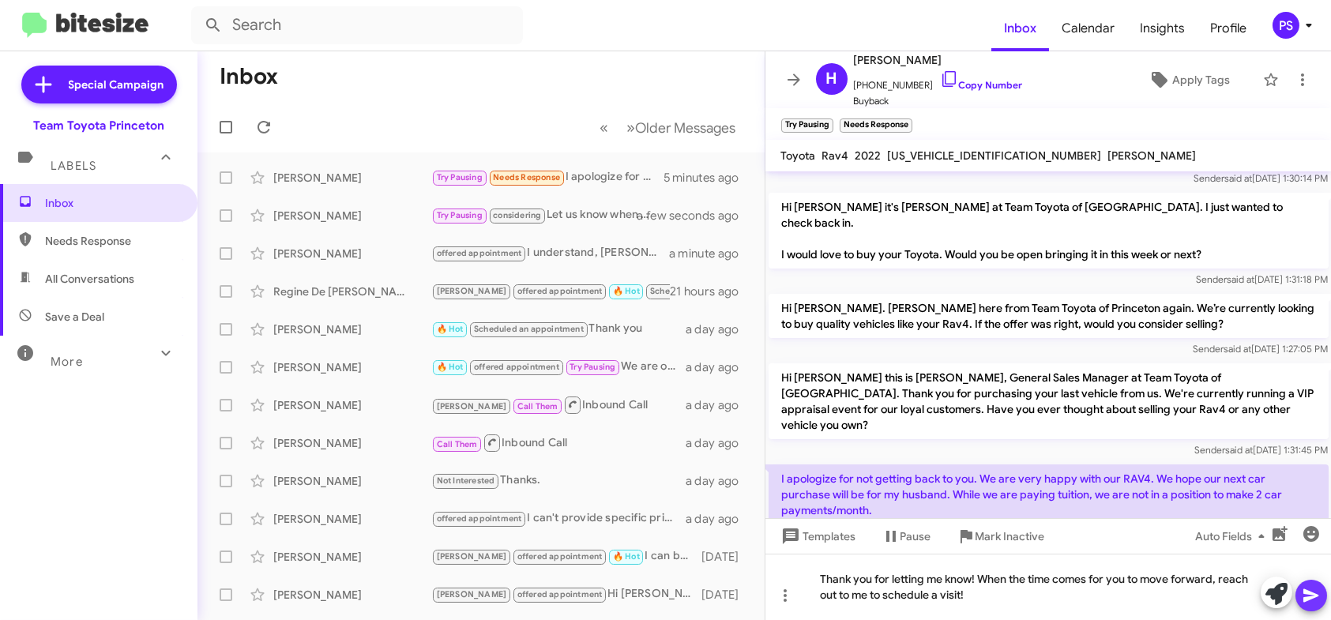
click at [1309, 592] on icon at bounding box center [1310, 595] width 15 height 13
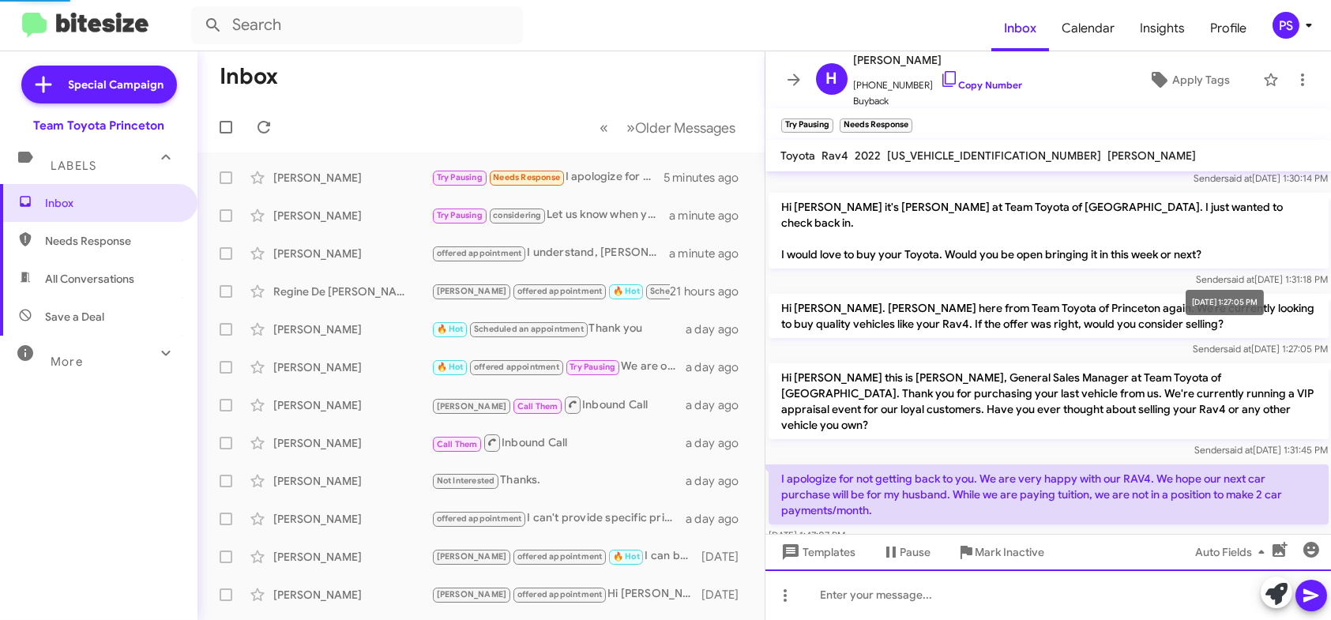
scroll to position [0, 0]
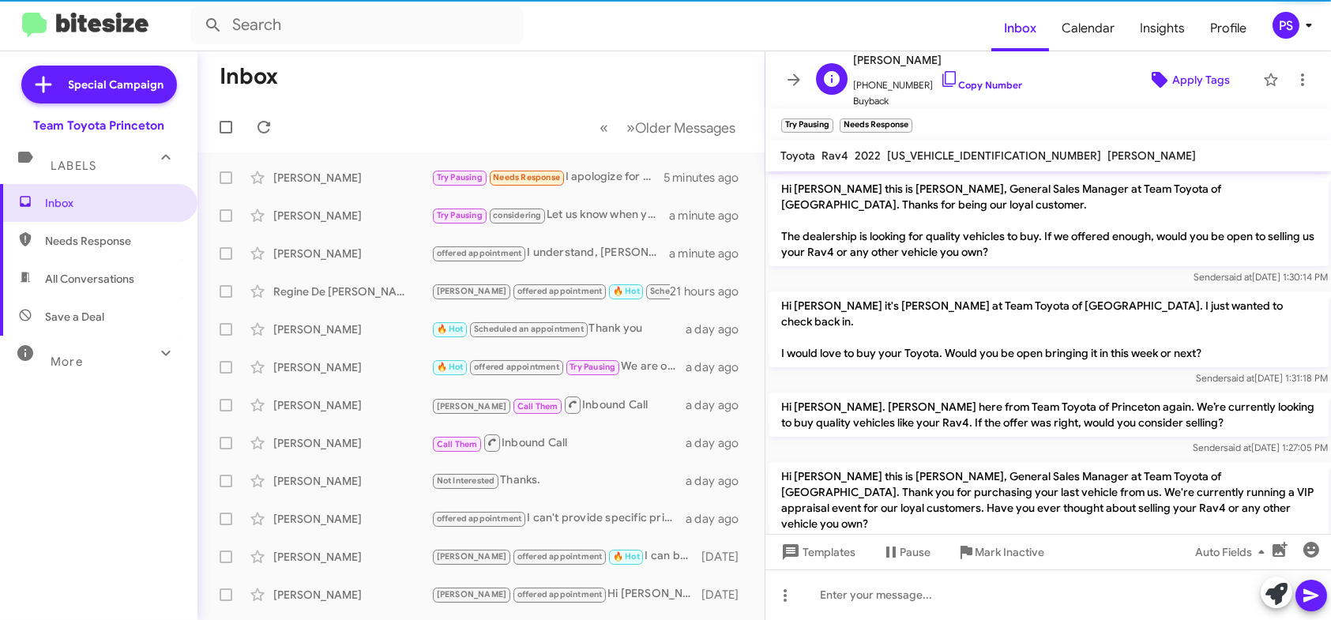
click at [1172, 83] on span "Apply Tags" at bounding box center [1201, 80] width 58 height 28
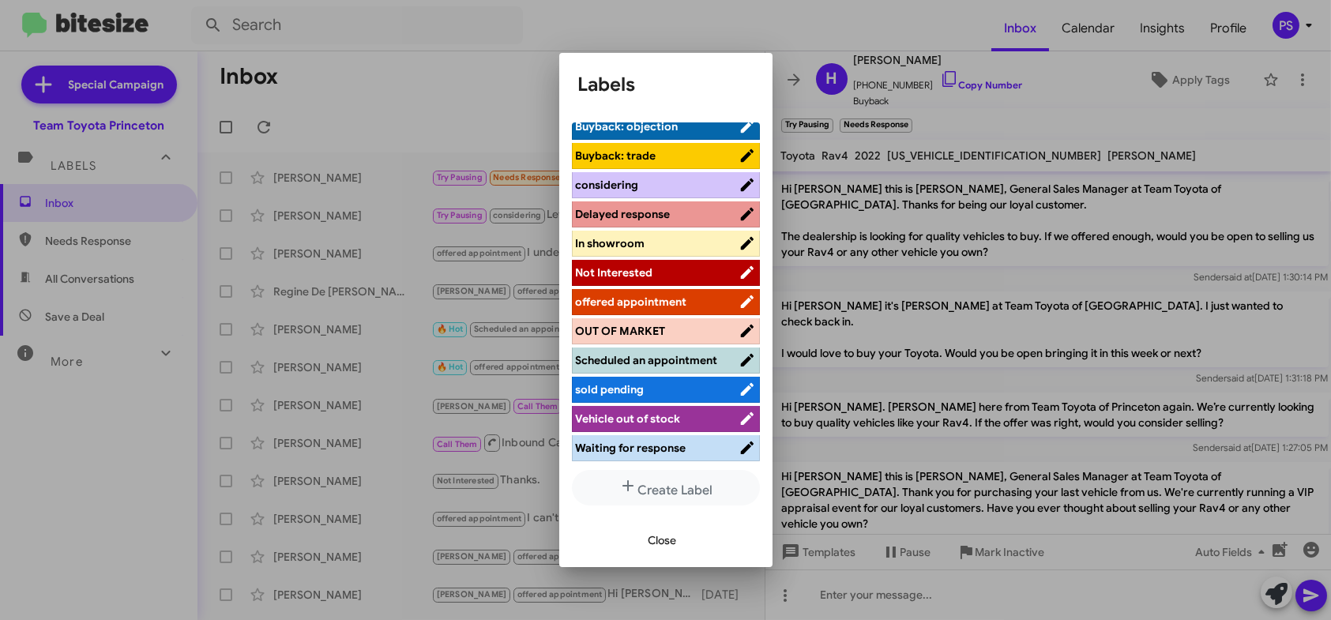
scroll to position [158, 0]
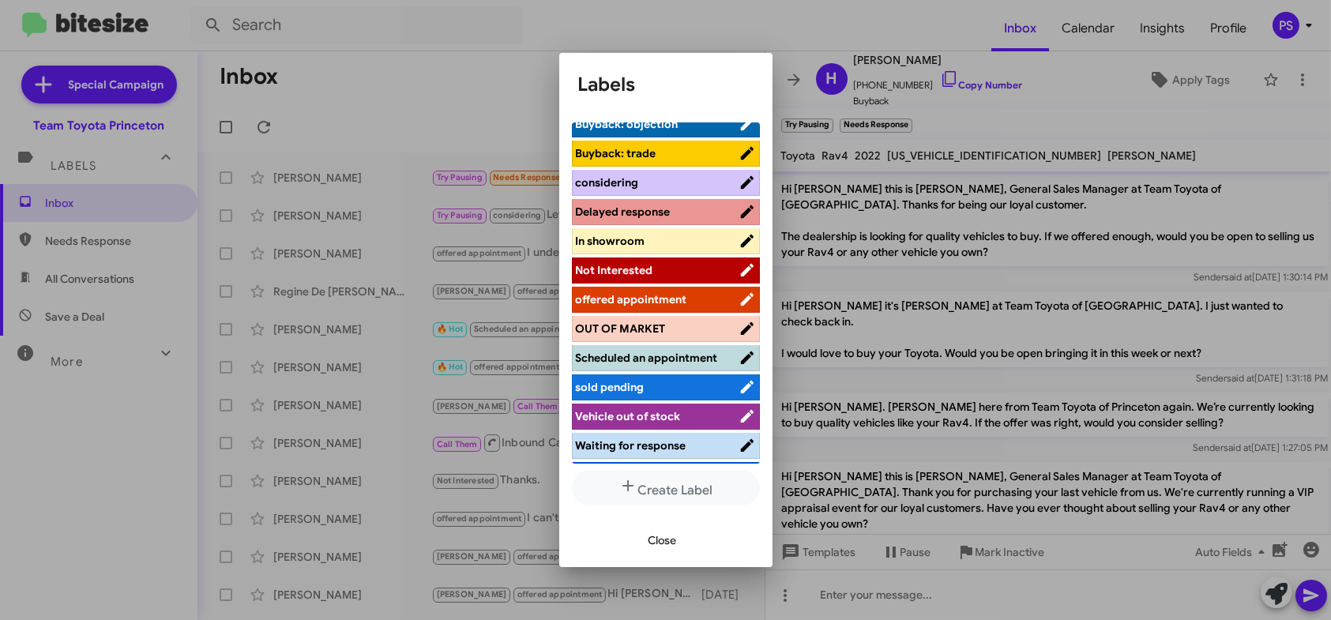
click at [697, 260] on li "Not Interested" at bounding box center [666, 270] width 188 height 26
click at [692, 282] on ul "Hot Bitesize Pro-Tip! [PERSON_NAME]: asks how much [PERSON_NAME]: just says yes…" at bounding box center [666, 292] width 188 height 341
click at [695, 269] on span "Not Interested" at bounding box center [657, 270] width 163 height 16
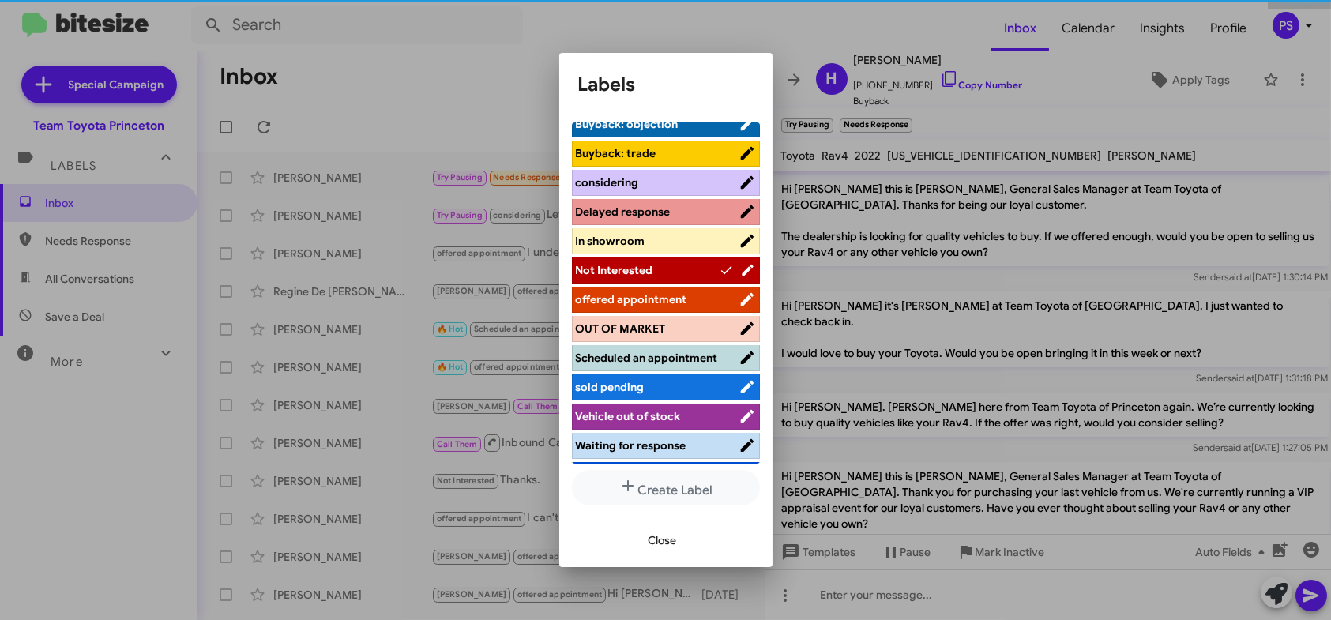
click at [662, 542] on span "Close" at bounding box center [662, 540] width 28 height 28
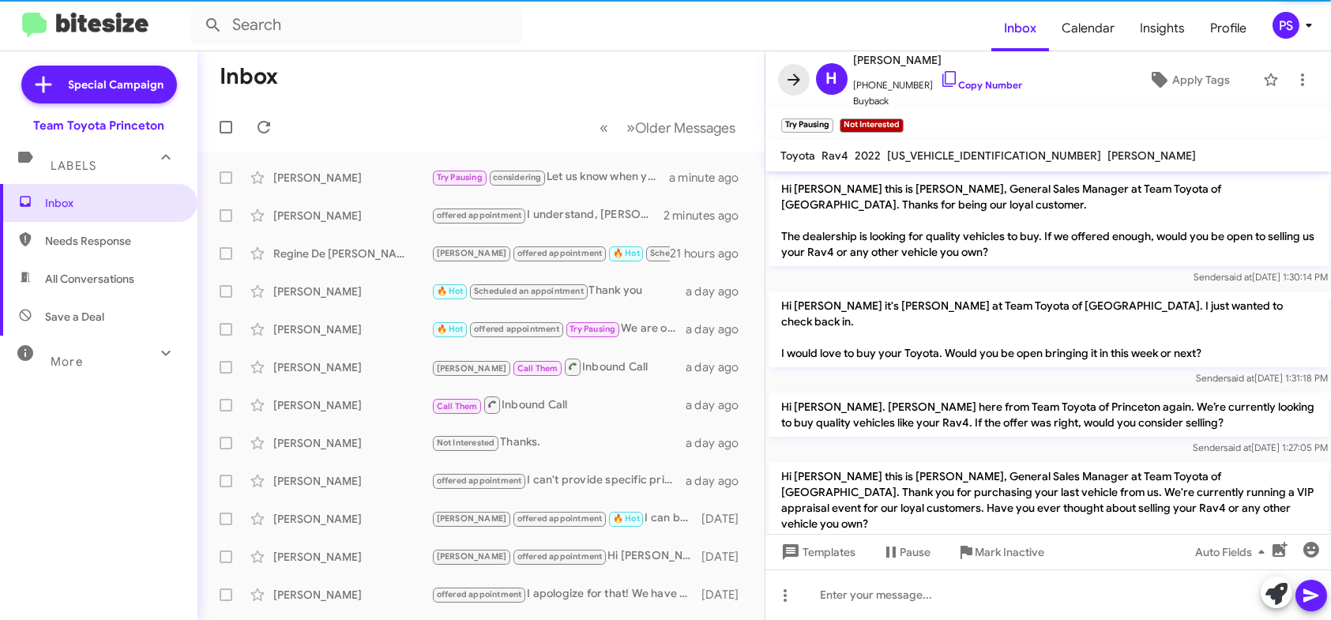
click at [788, 84] on icon at bounding box center [793, 79] width 19 height 19
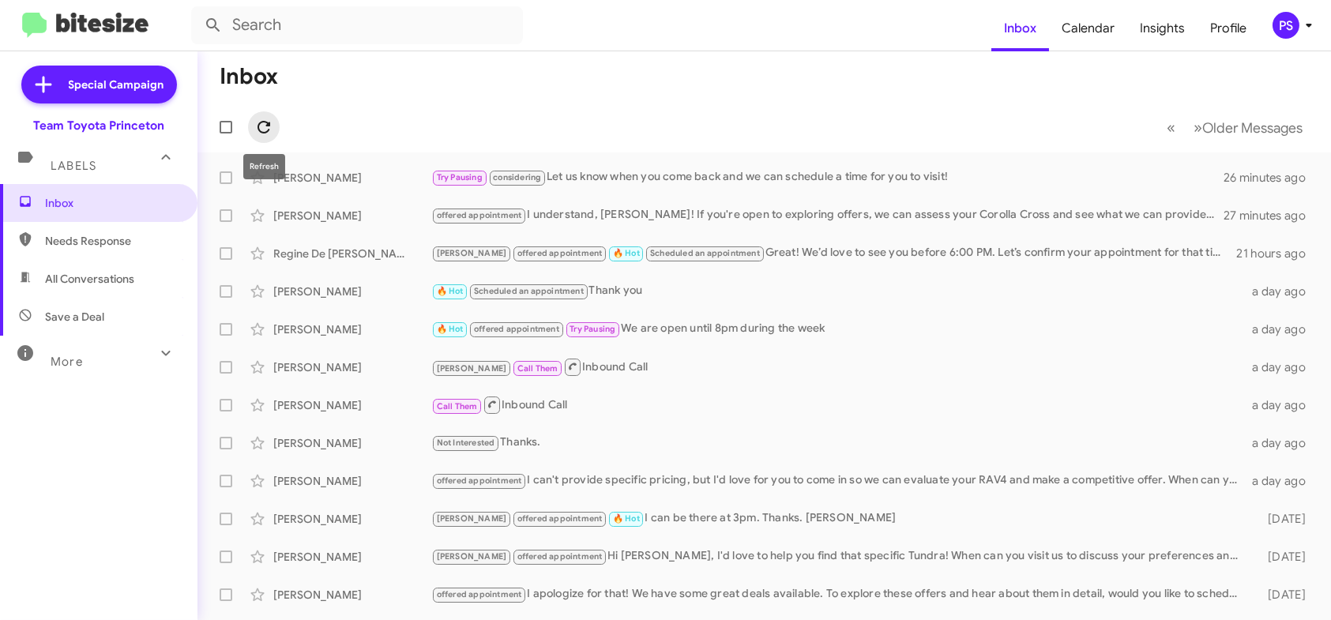
click at [264, 134] on icon at bounding box center [263, 127] width 19 height 19
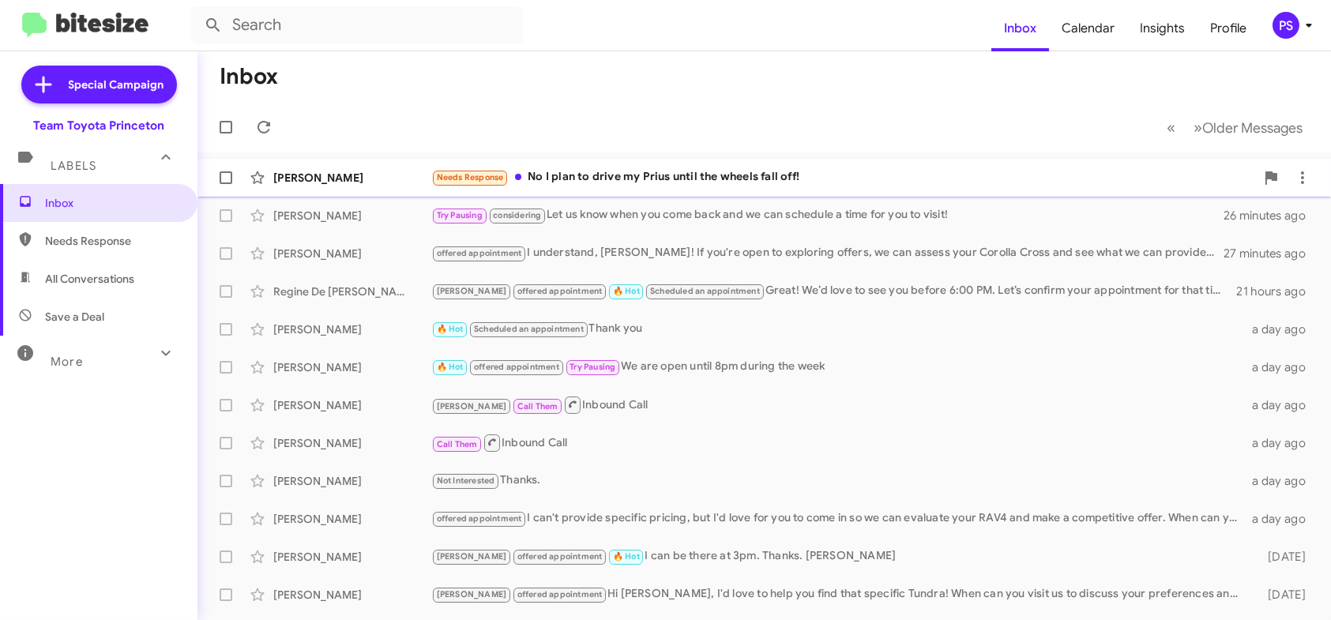
click at [650, 177] on div "Needs Response No I plan to drive my Prius until the wheels fall off!" at bounding box center [843, 177] width 824 height 18
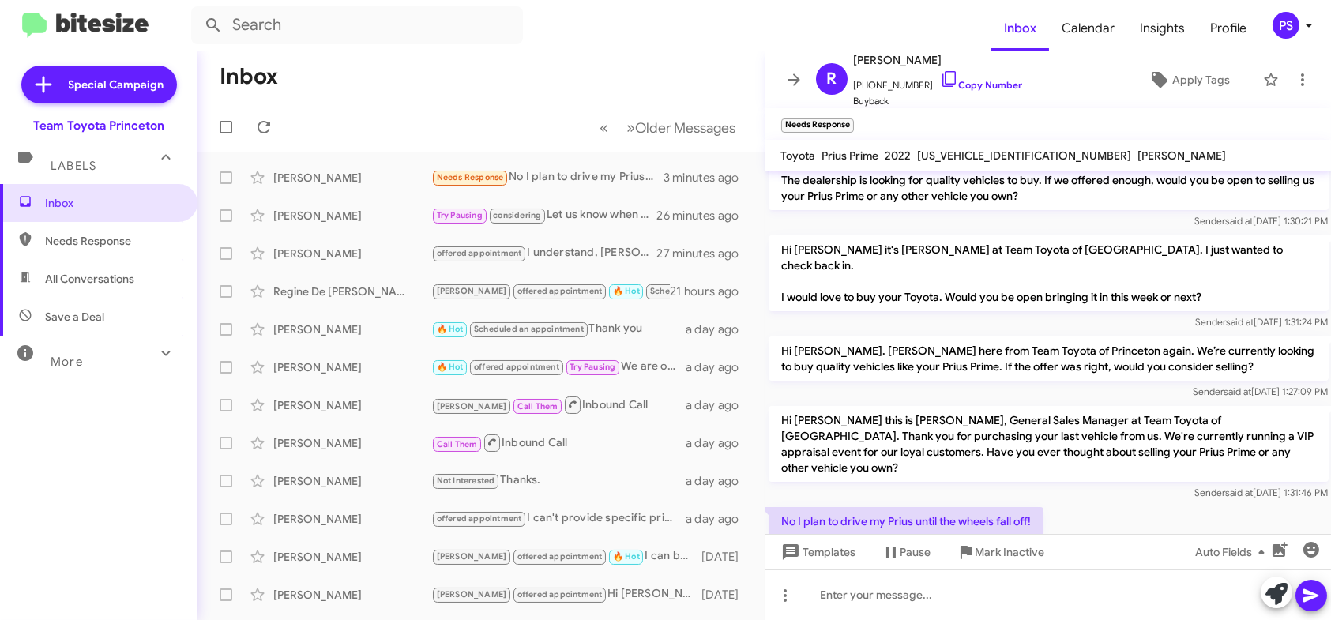
scroll to position [67, 0]
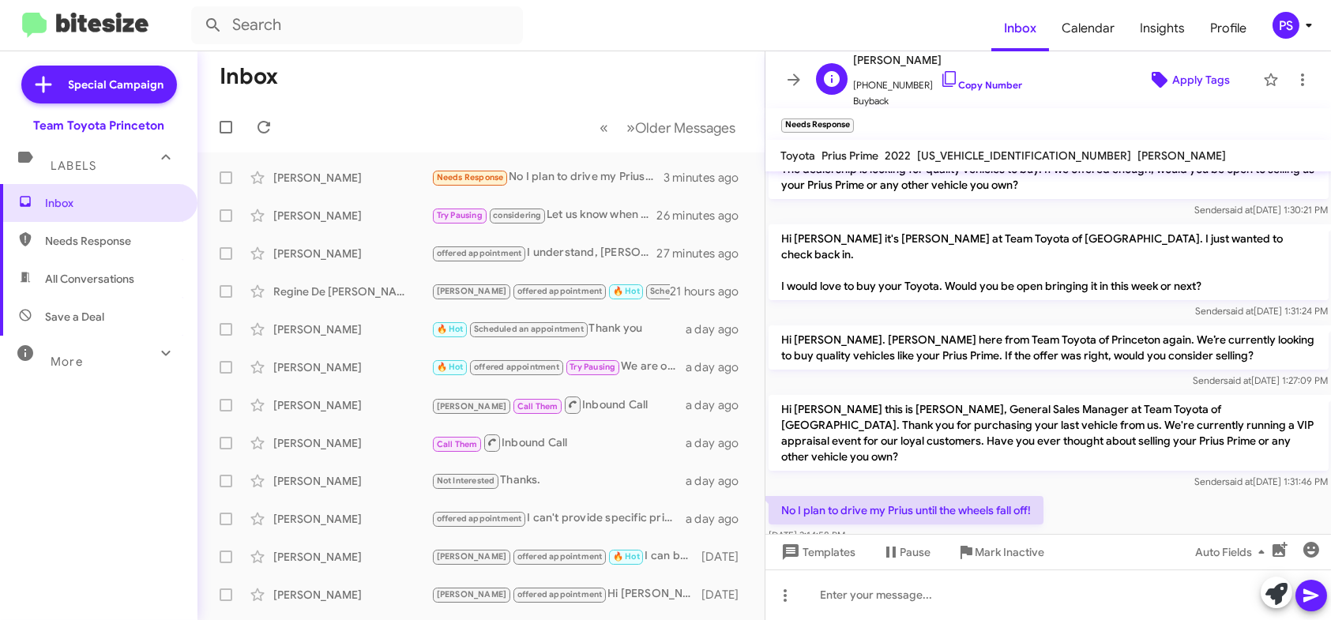
click at [1191, 81] on span "Apply Tags" at bounding box center [1201, 80] width 58 height 28
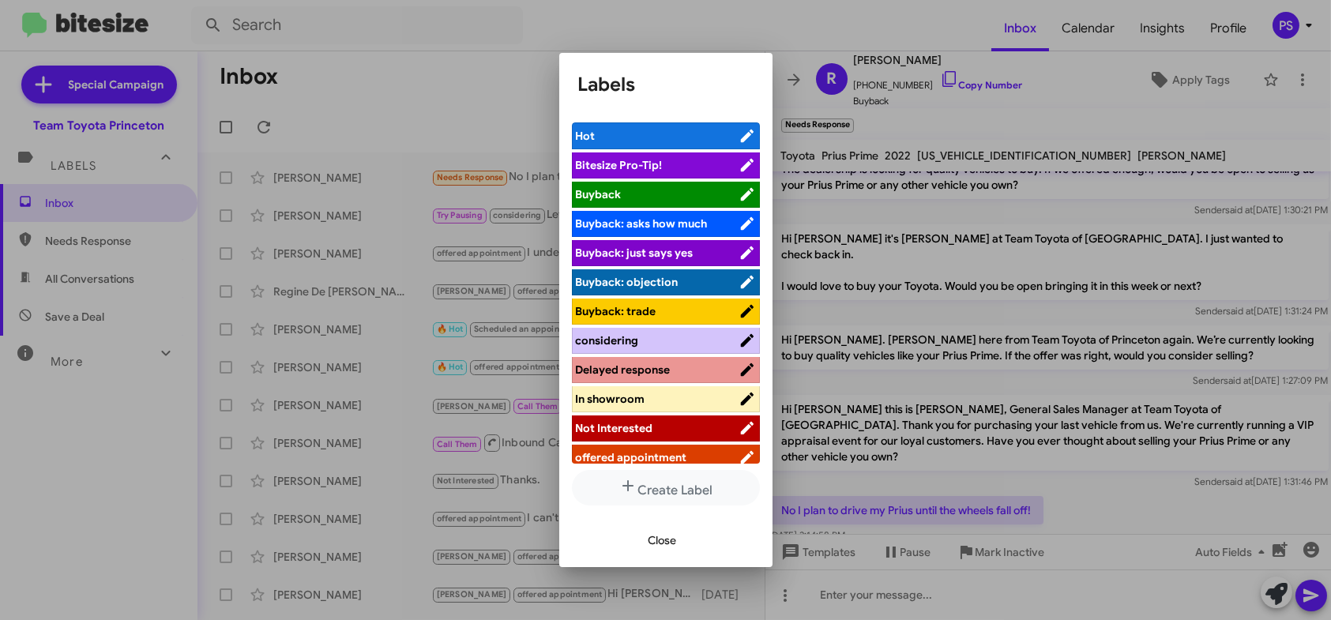
click at [652, 431] on span "Not Interested" at bounding box center [657, 428] width 163 height 16
click at [634, 437] on li "Not Interested" at bounding box center [666, 428] width 188 height 26
click at [679, 550] on button "Close" at bounding box center [663, 540] width 54 height 28
